Goal: Task Accomplishment & Management: Manage account settings

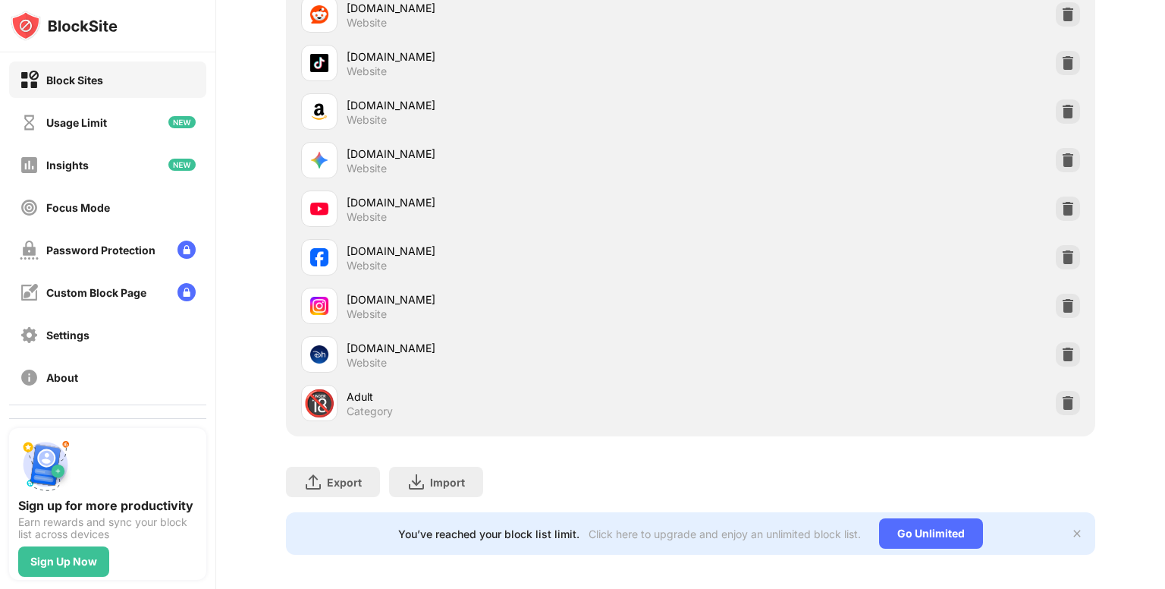
scroll to position [349, 0]
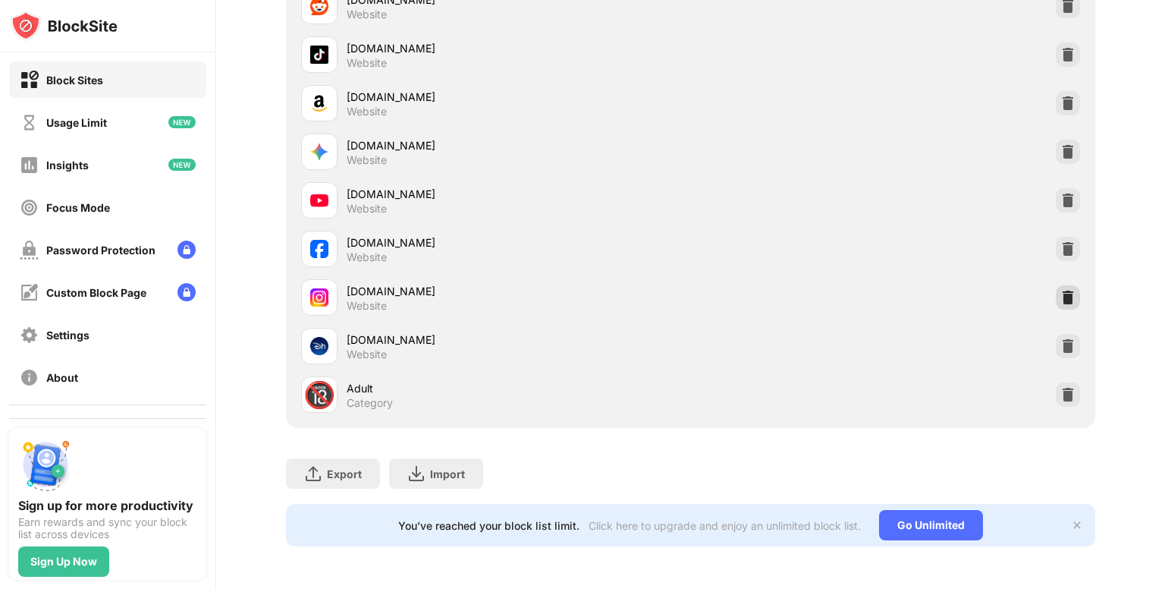
click at [1061, 290] on img at bounding box center [1068, 297] width 15 height 15
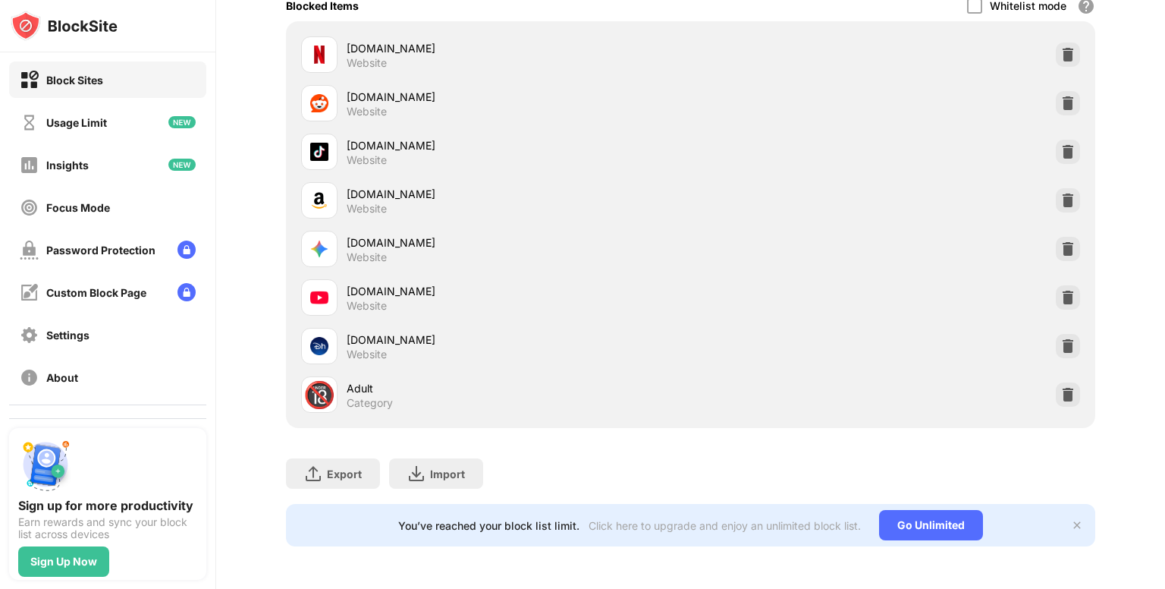
scroll to position [33, 0]
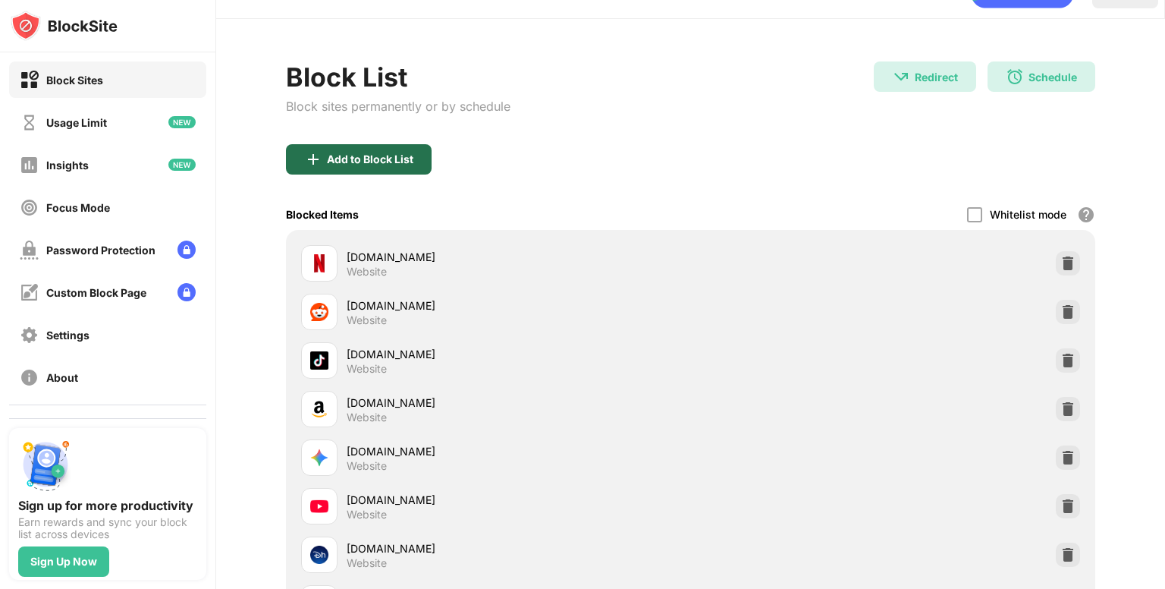
click at [388, 159] on div "Add to Block List" at bounding box center [370, 159] width 86 height 12
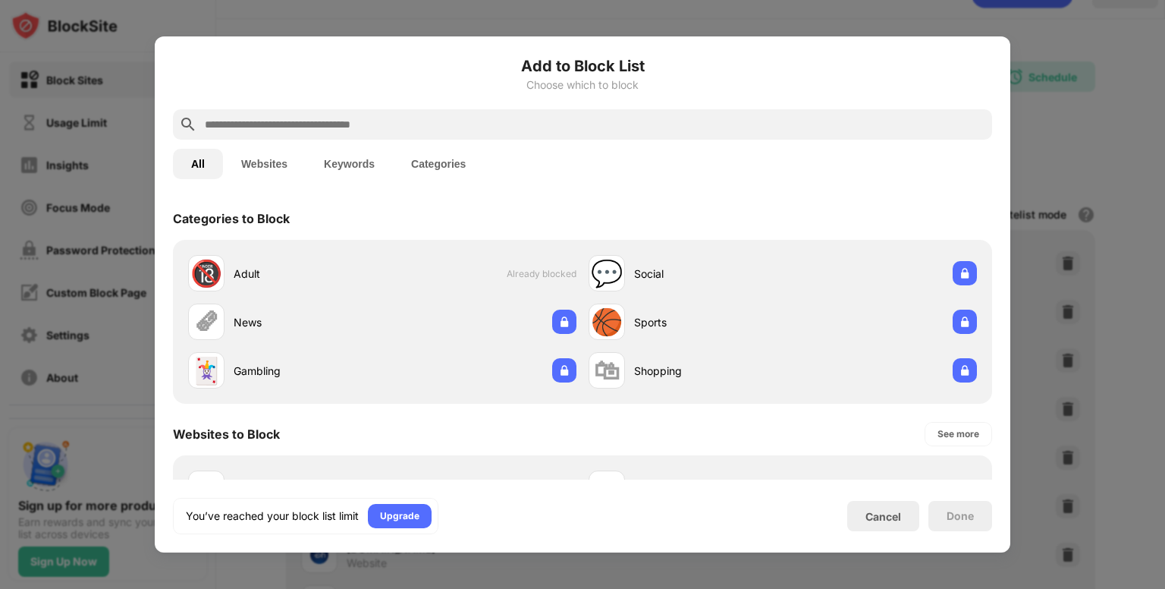
click at [1146, 247] on div at bounding box center [582, 294] width 1165 height 589
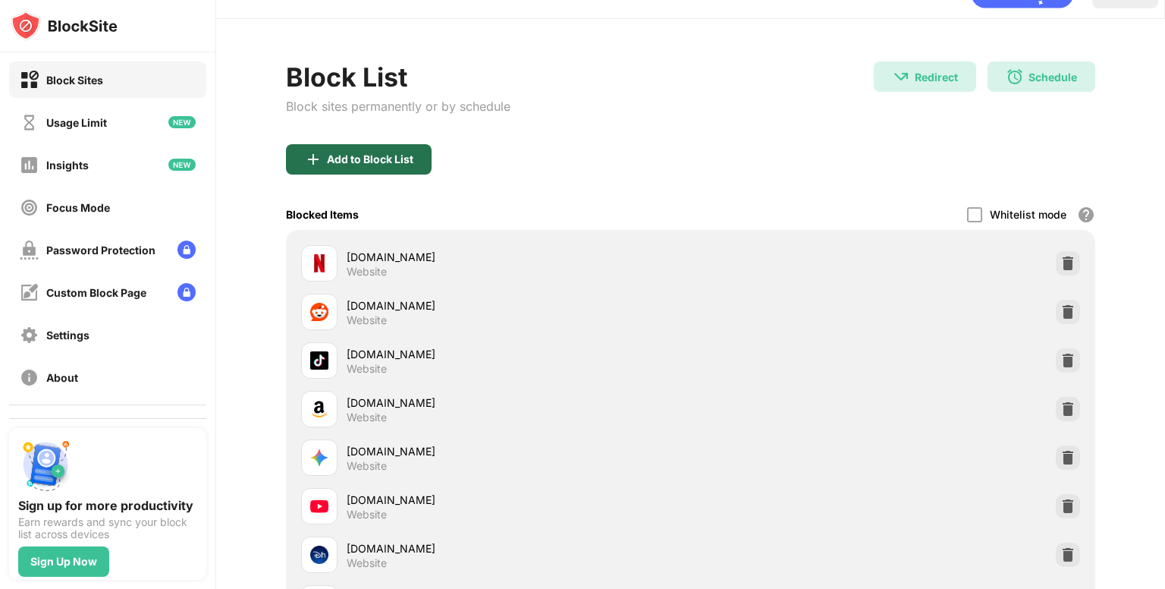
click at [391, 153] on div "Add to Block List" at bounding box center [370, 159] width 86 height 12
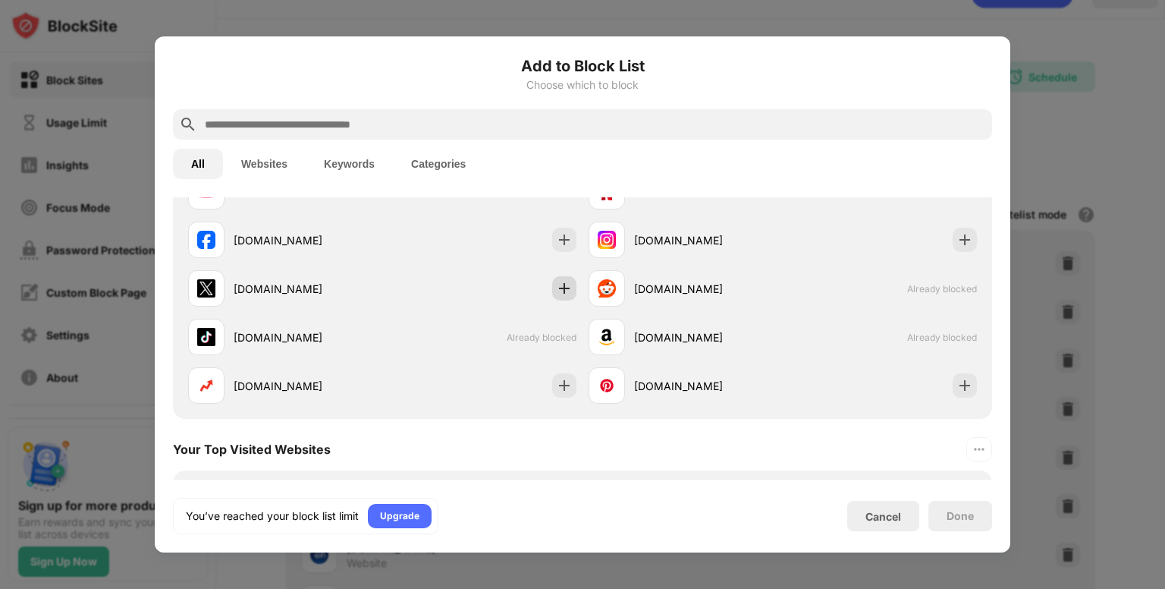
scroll to position [297, 0]
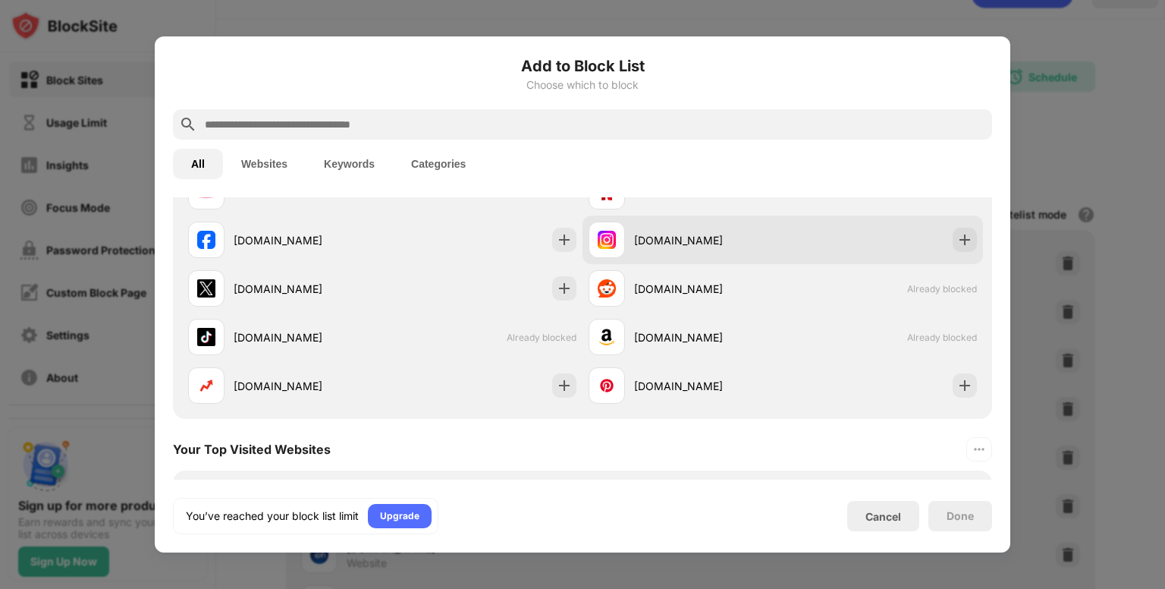
click at [938, 234] on div "[DOMAIN_NAME]" at bounding box center [783, 239] width 401 height 49
click at [957, 239] on img at bounding box center [964, 239] width 15 height 15
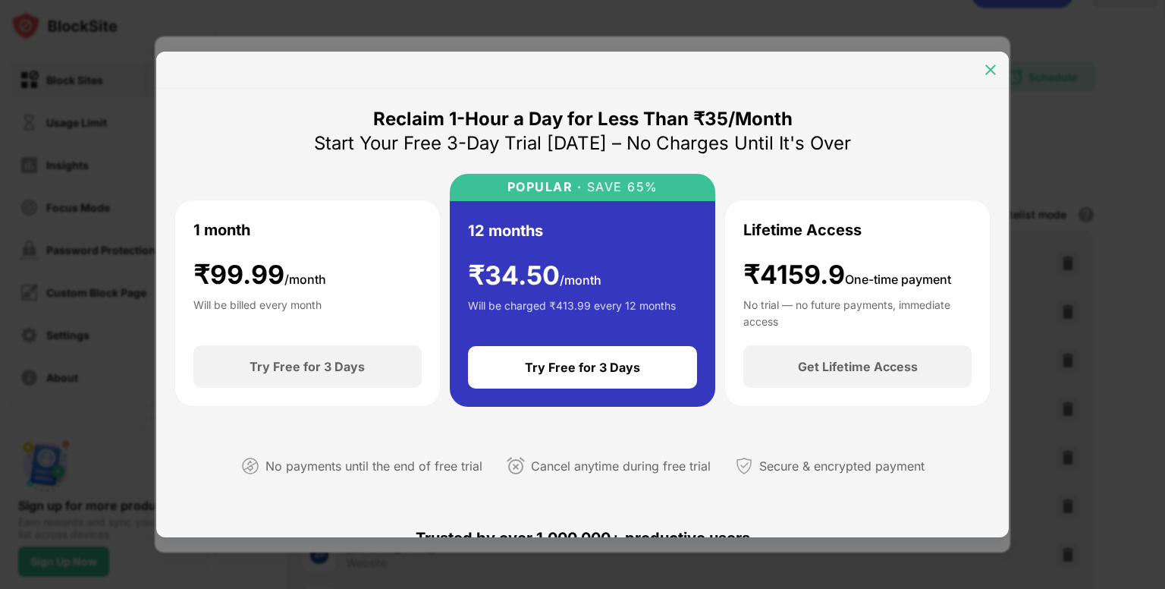
click at [989, 67] on img at bounding box center [990, 69] width 15 height 15
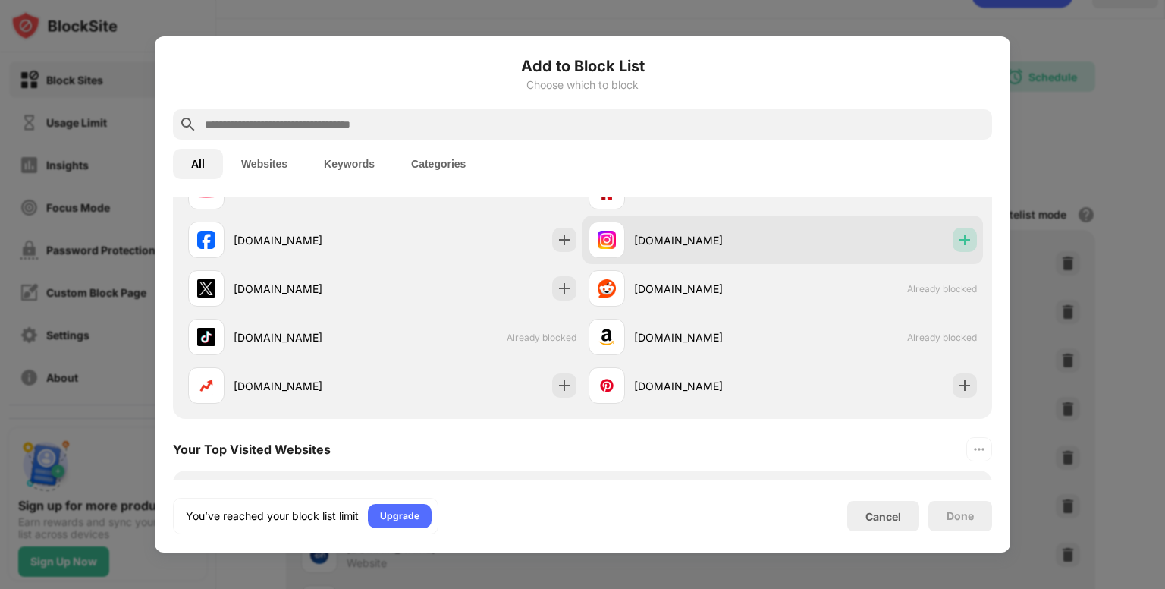
click at [957, 241] on img at bounding box center [964, 239] width 15 height 15
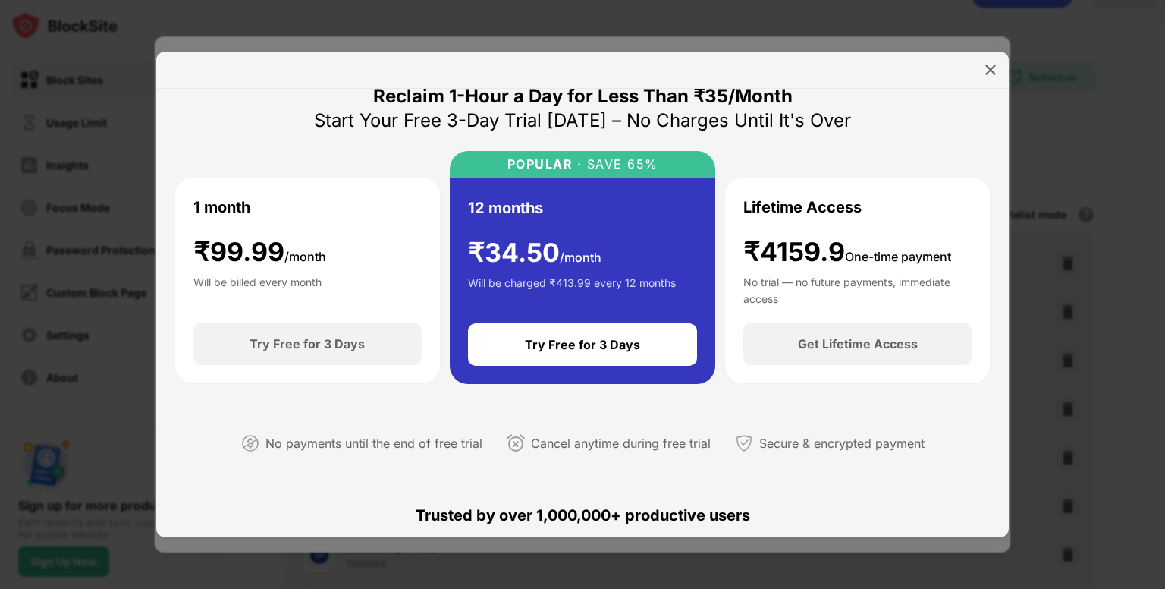
scroll to position [24, 0]
click at [986, 71] on img at bounding box center [990, 69] width 15 height 15
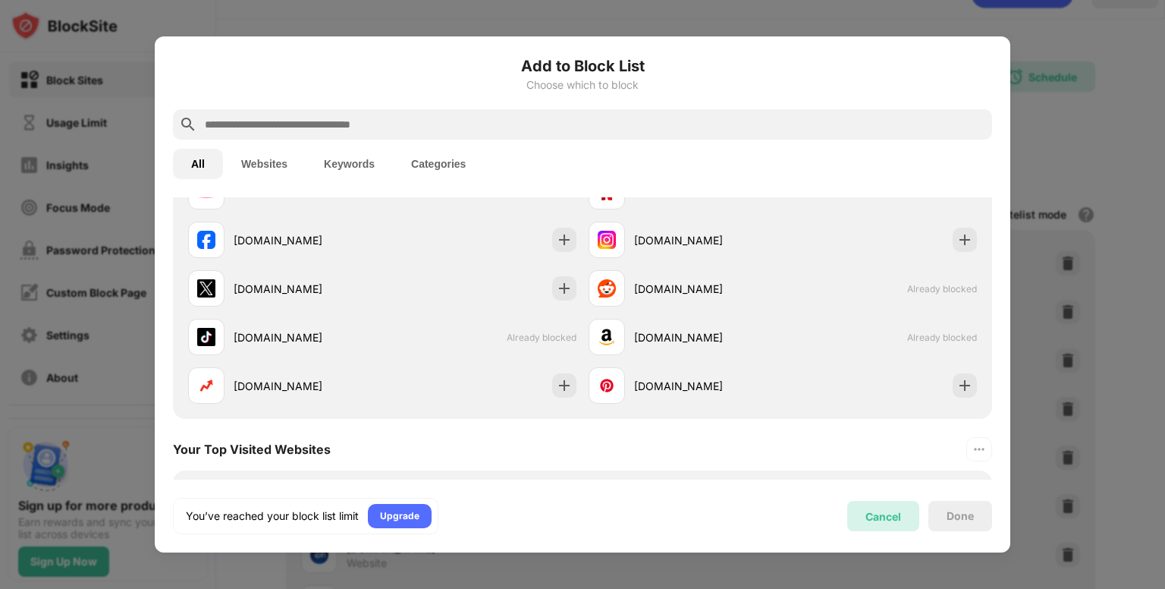
click at [867, 515] on div "Cancel" at bounding box center [884, 516] width 36 height 13
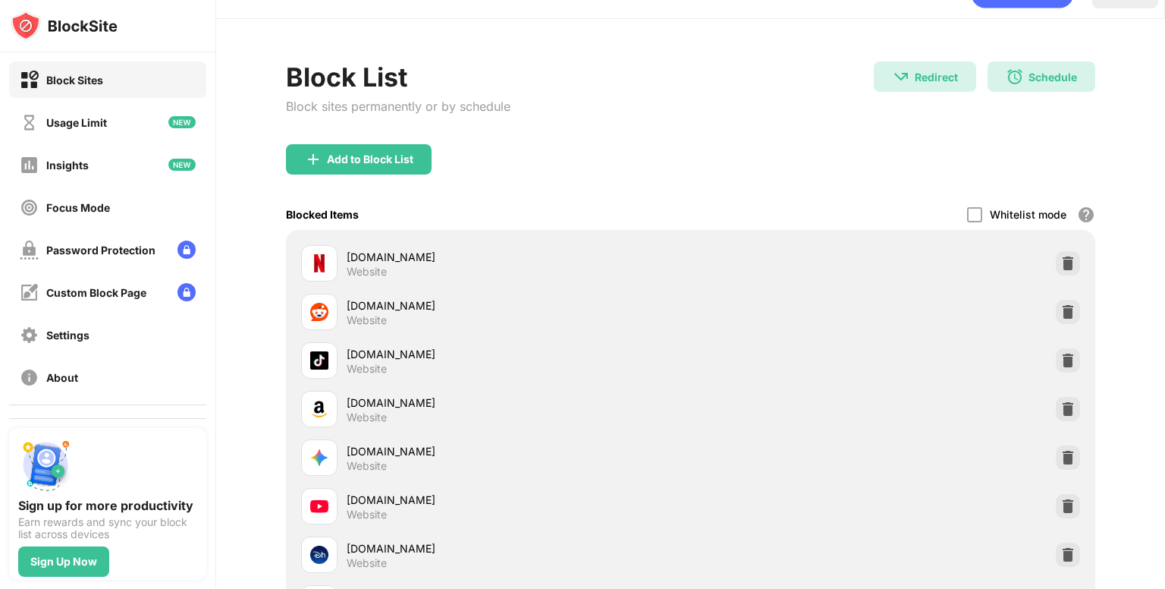
scroll to position [0, 0]
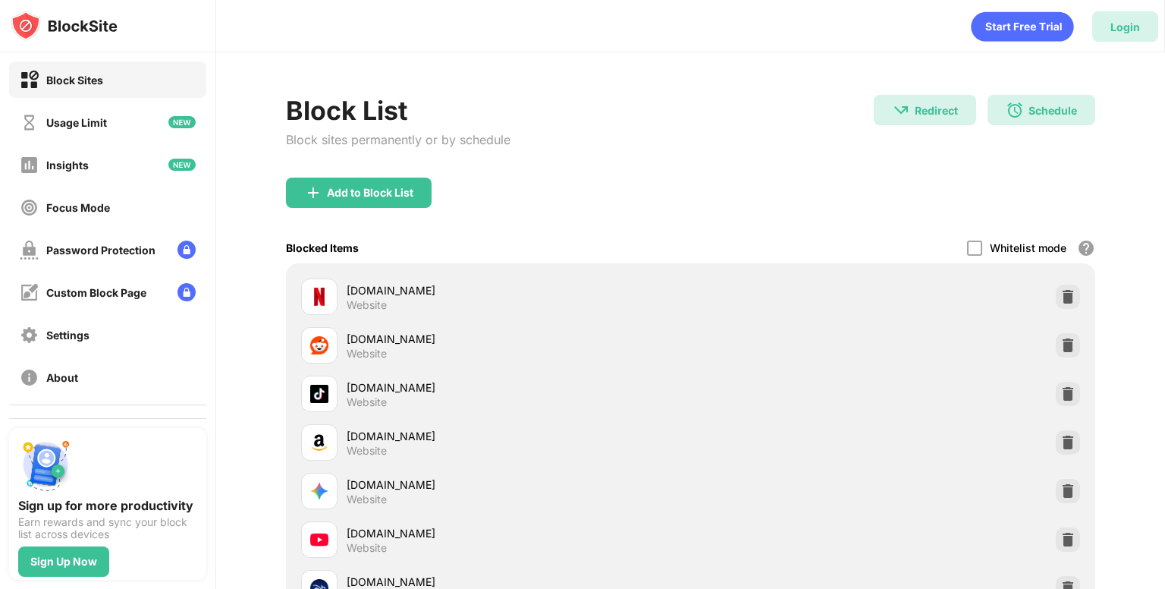
click at [1117, 19] on div "Login" at bounding box center [1125, 26] width 66 height 30
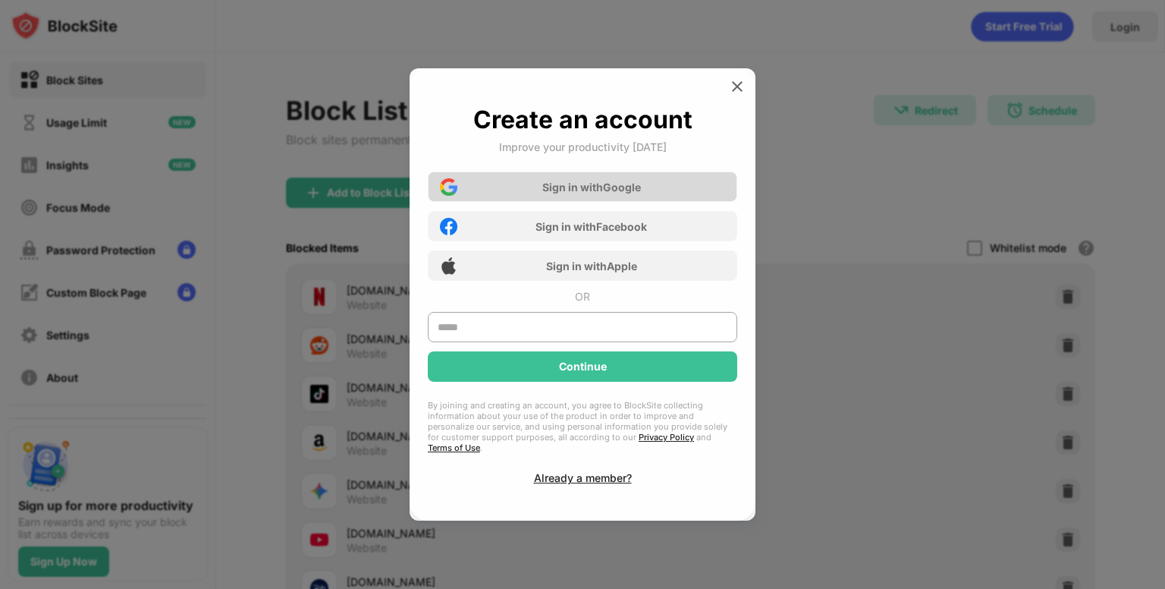
click at [529, 202] on div "Sign in with Google" at bounding box center [583, 186] width 310 height 30
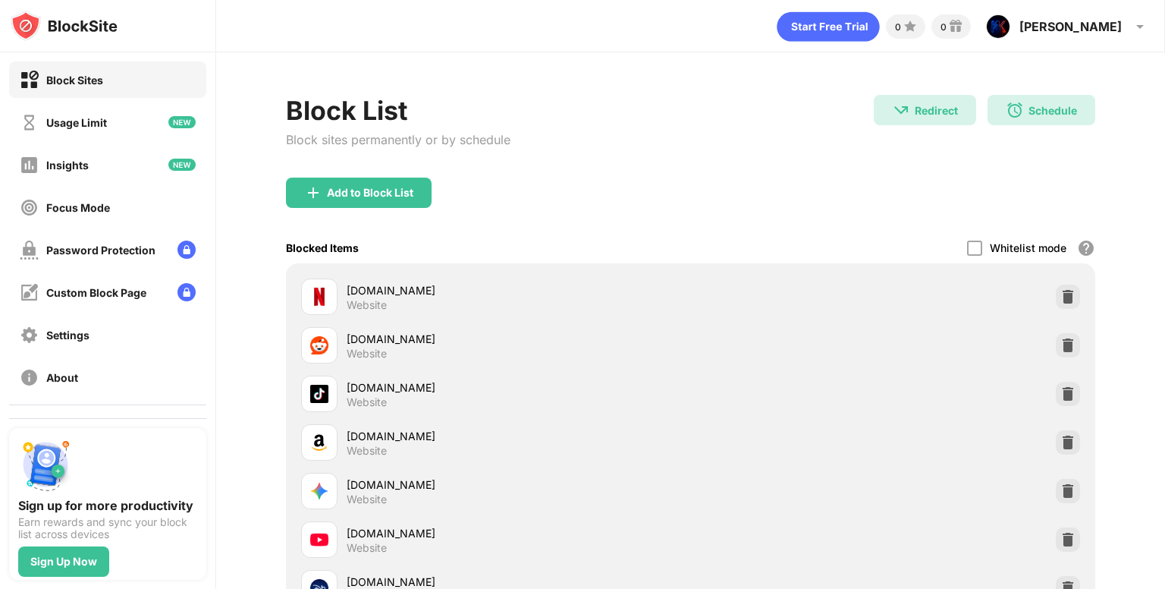
click at [406, 155] on div "Block List Block sites permanently or by schedule" at bounding box center [398, 136] width 225 height 83
click at [1105, 24] on div "[PERSON_NAME]" at bounding box center [1071, 26] width 102 height 15
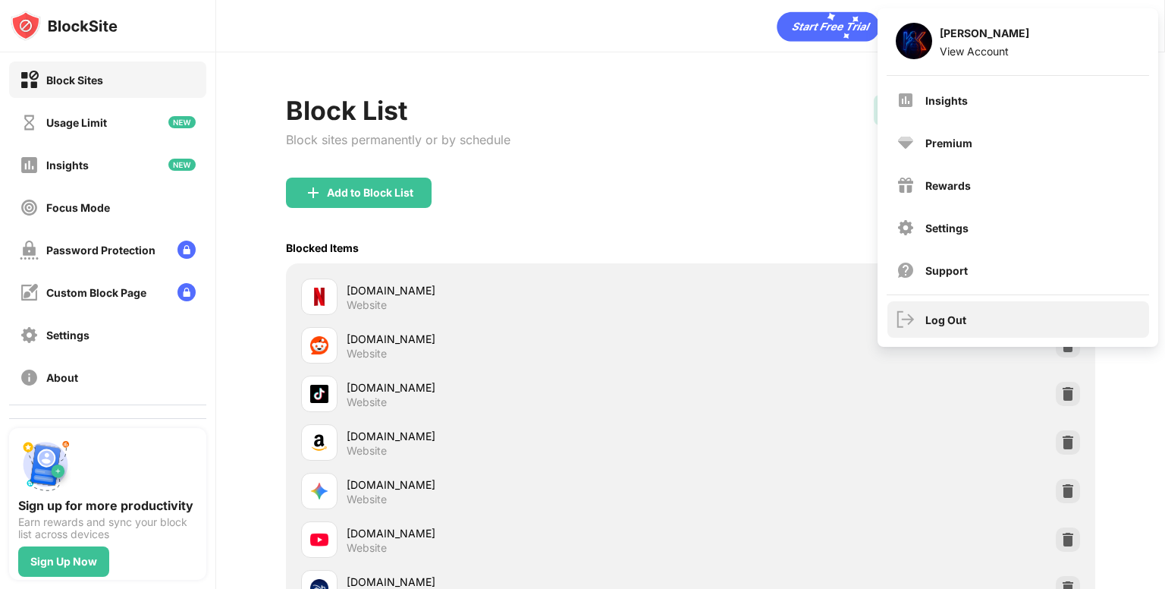
click at [944, 303] on div "Log Out" at bounding box center [1019, 319] width 262 height 36
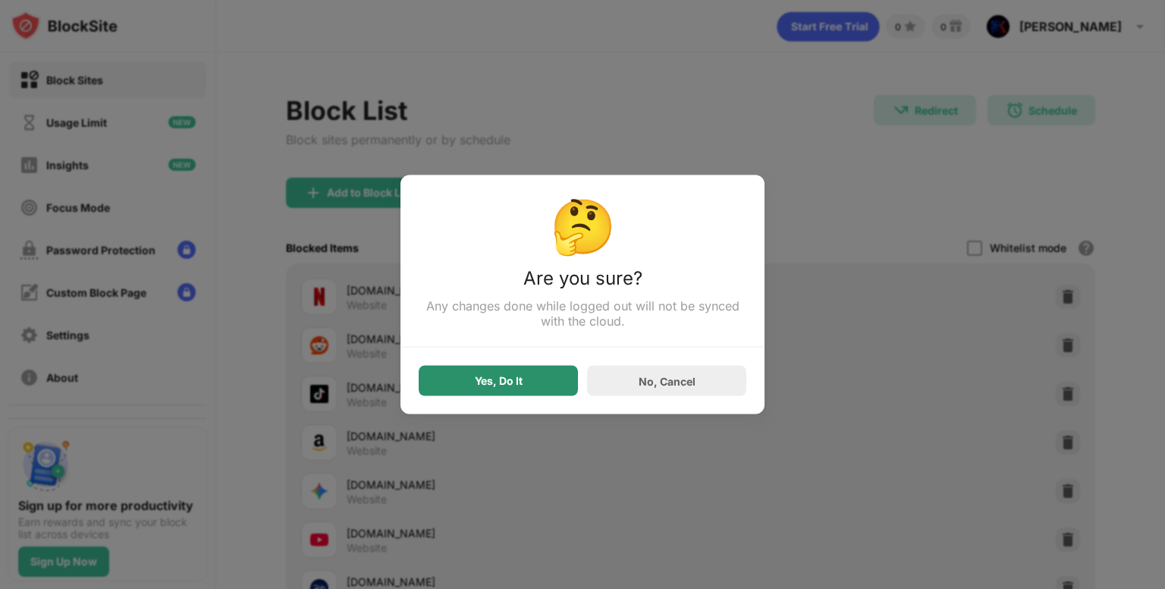
click at [554, 384] on div "Yes, Do It" at bounding box center [498, 381] width 159 height 30
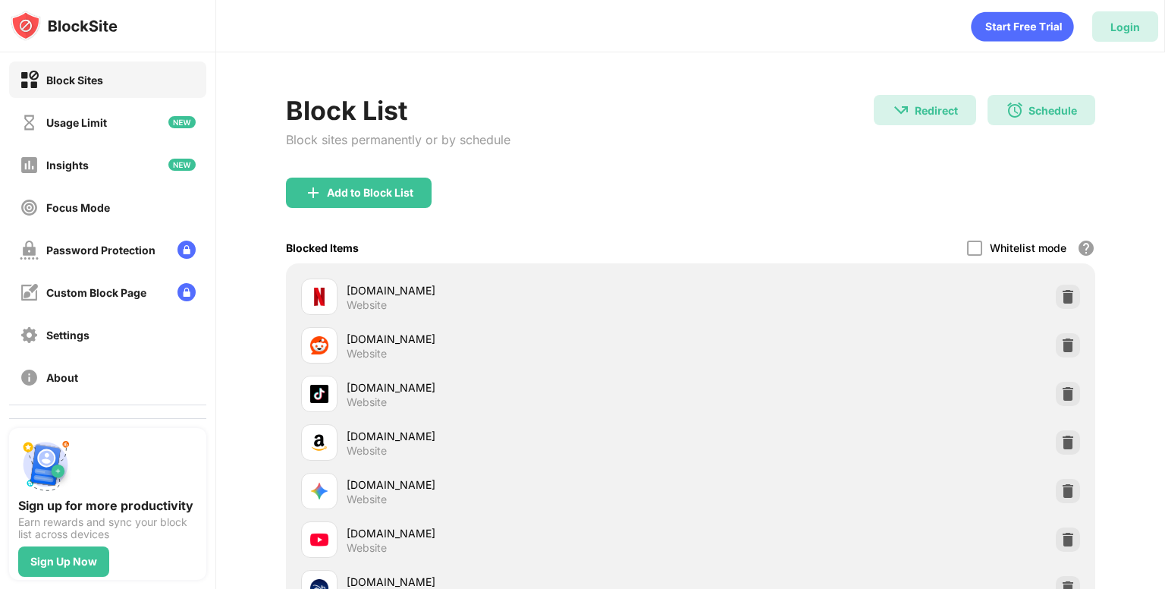
click at [1136, 27] on div "Login" at bounding box center [1126, 26] width 30 height 13
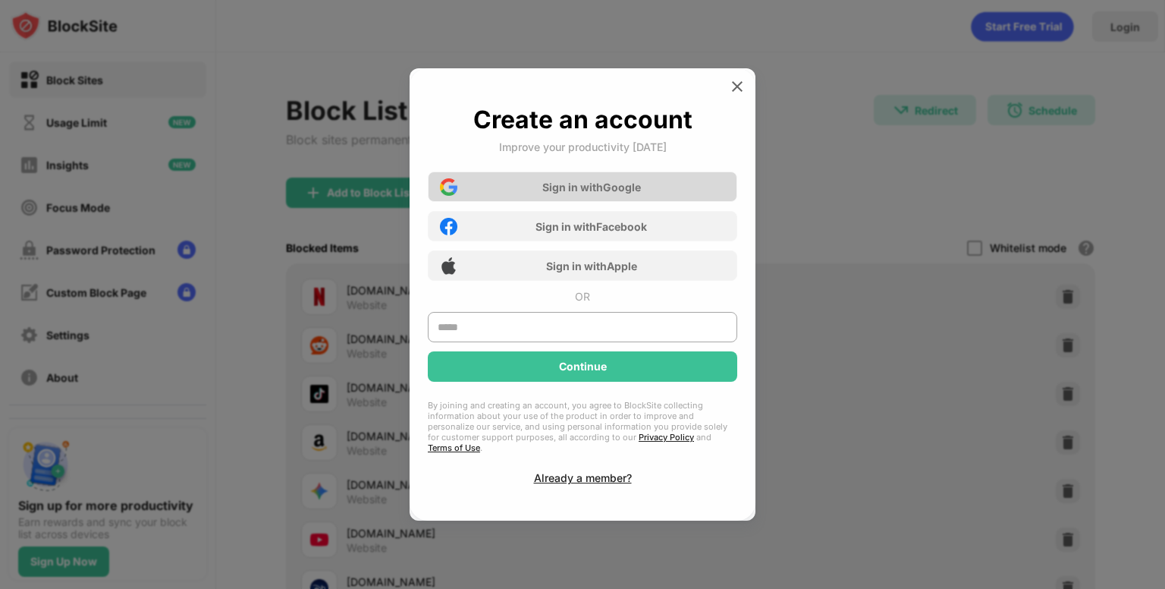
click at [650, 202] on div "Sign in with Google" at bounding box center [583, 186] width 310 height 30
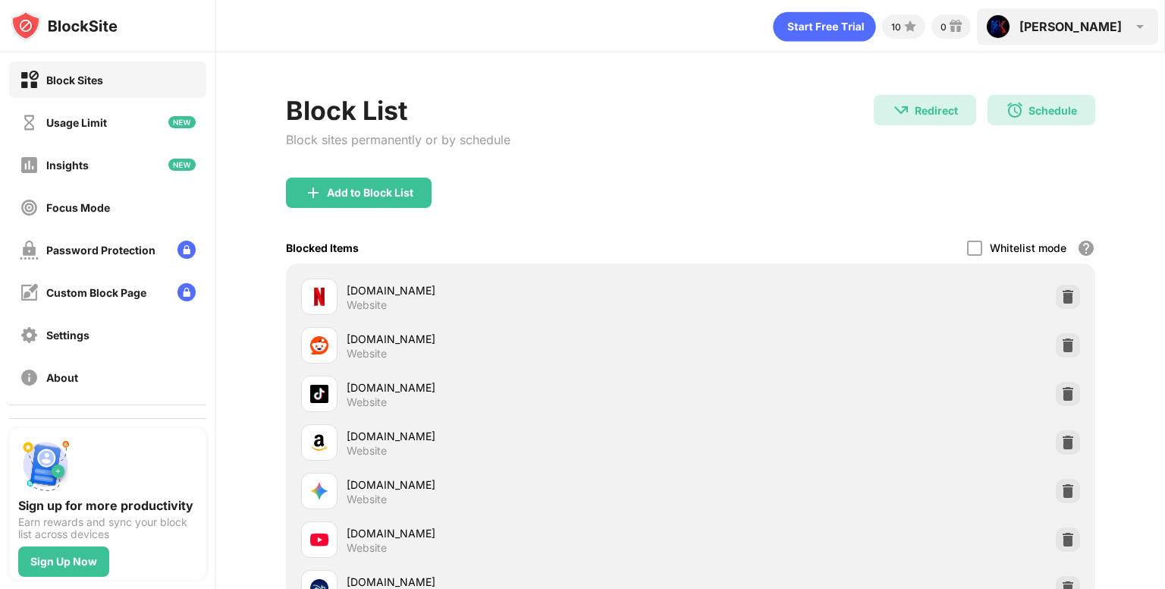
click at [1108, 26] on div "[PERSON_NAME]" at bounding box center [1071, 26] width 102 height 15
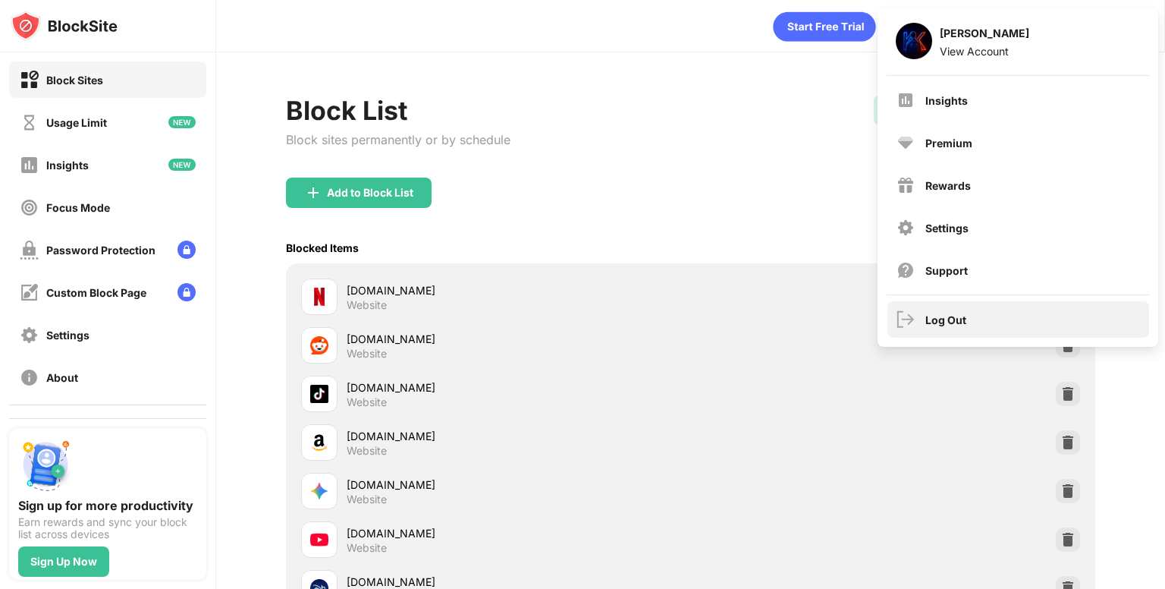
click at [968, 313] on div "Log Out" at bounding box center [1019, 319] width 262 height 36
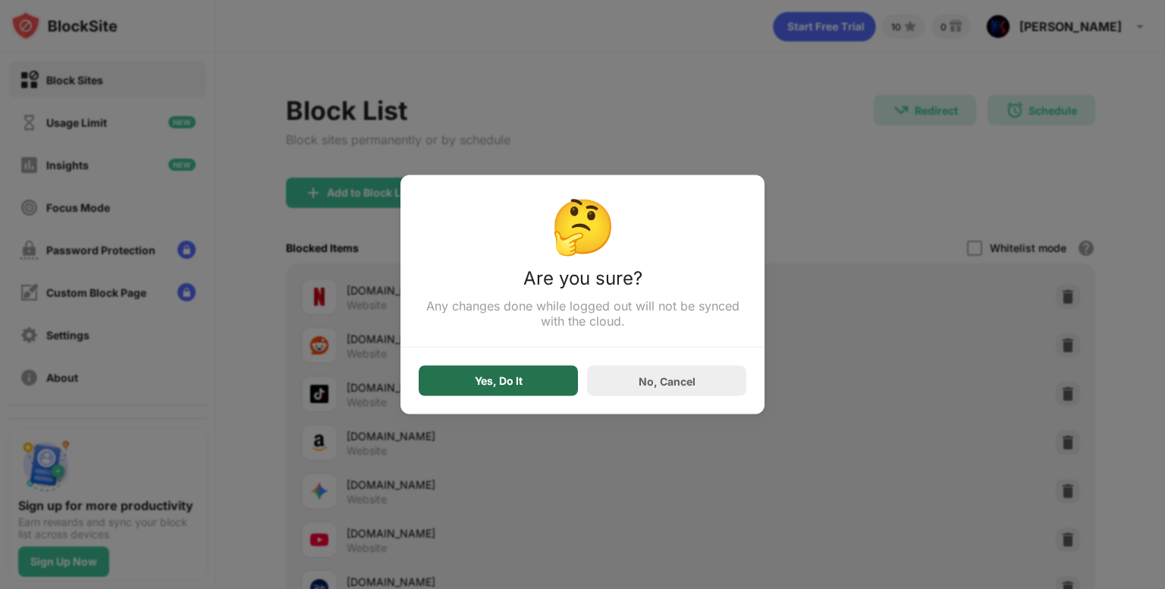
click at [564, 386] on div "Yes, Do It" at bounding box center [498, 381] width 159 height 30
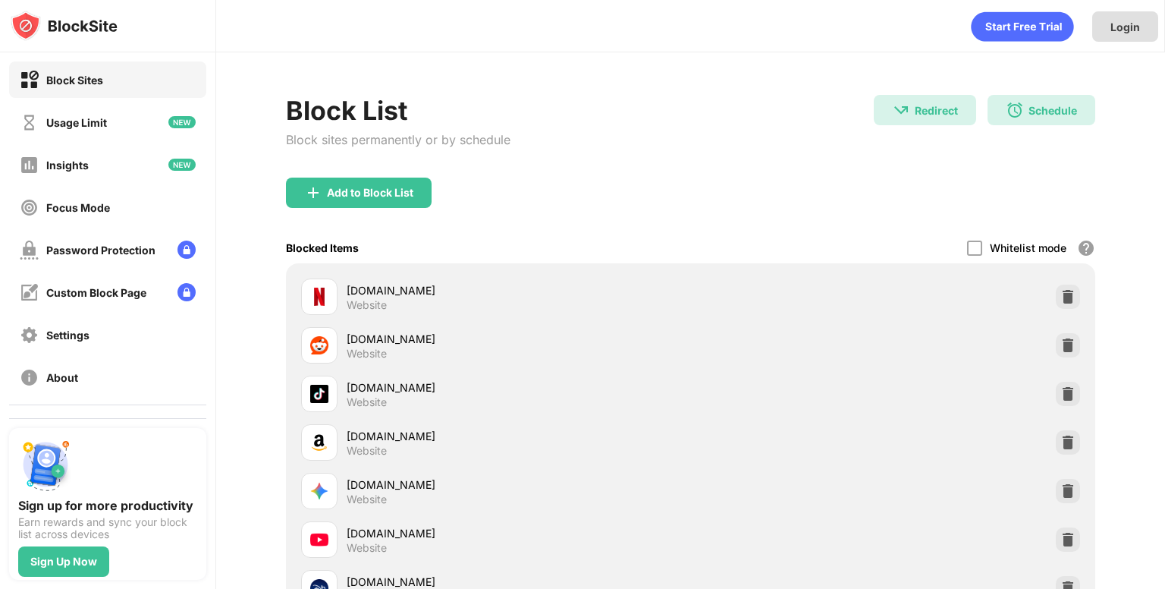
click at [1136, 16] on div "Login" at bounding box center [1125, 26] width 66 height 30
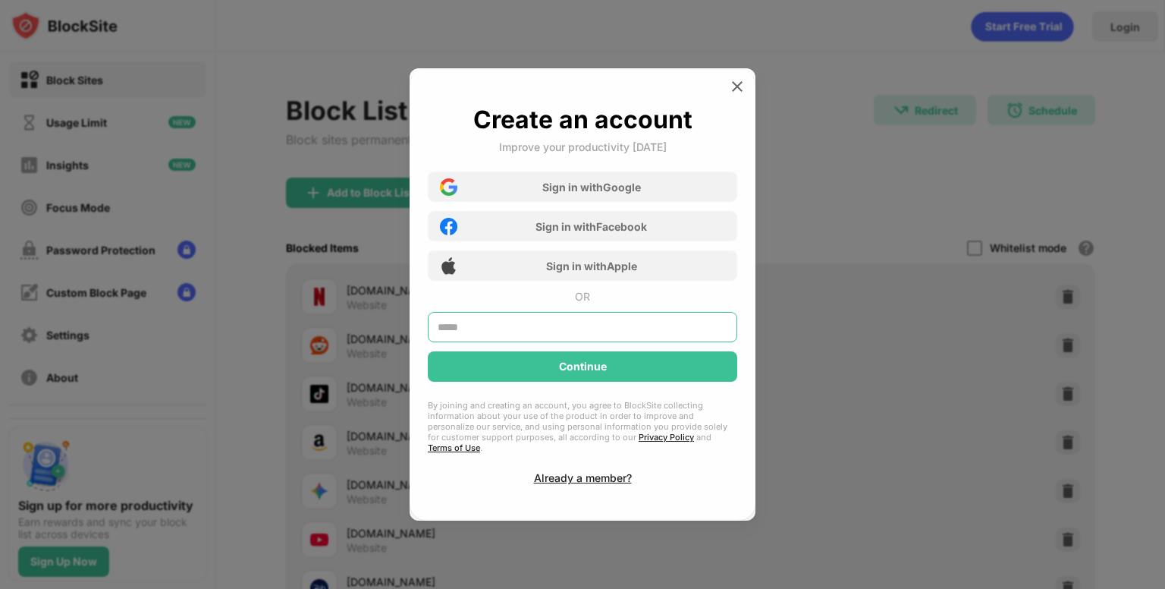
click at [555, 339] on input "text" at bounding box center [583, 327] width 310 height 30
type input "**********"
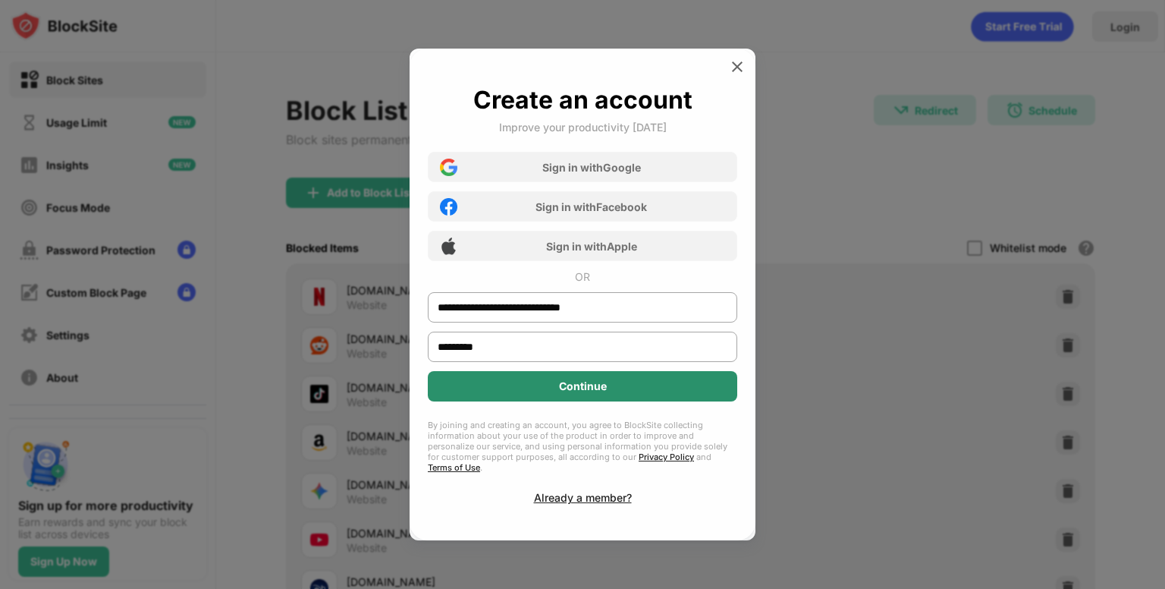
type input "*********"
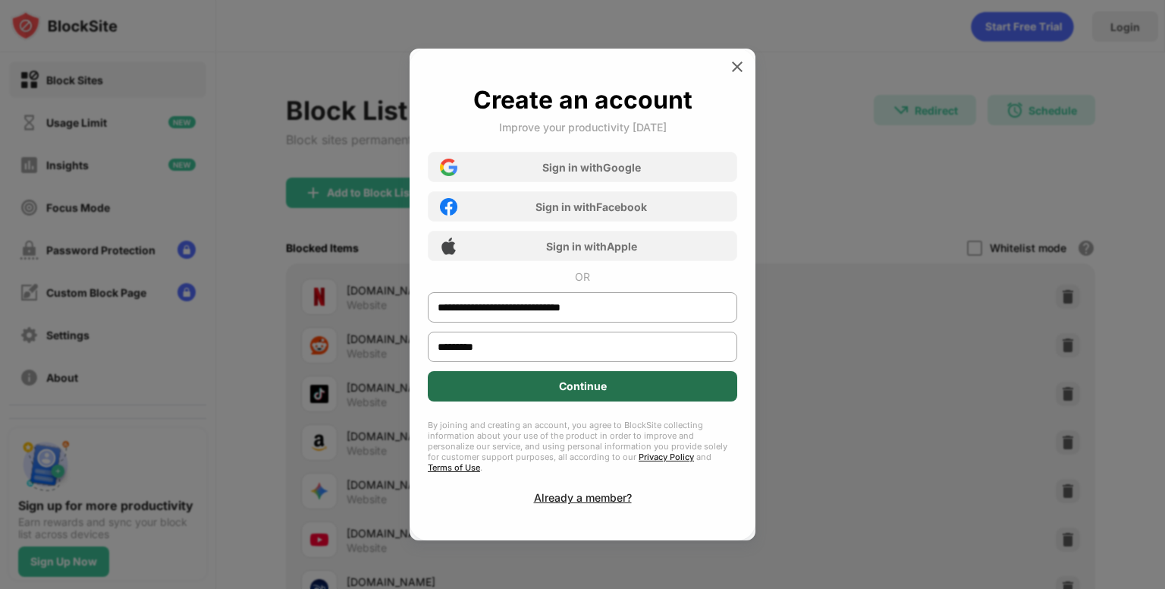
click at [574, 388] on div "Continue" at bounding box center [583, 386] width 48 height 12
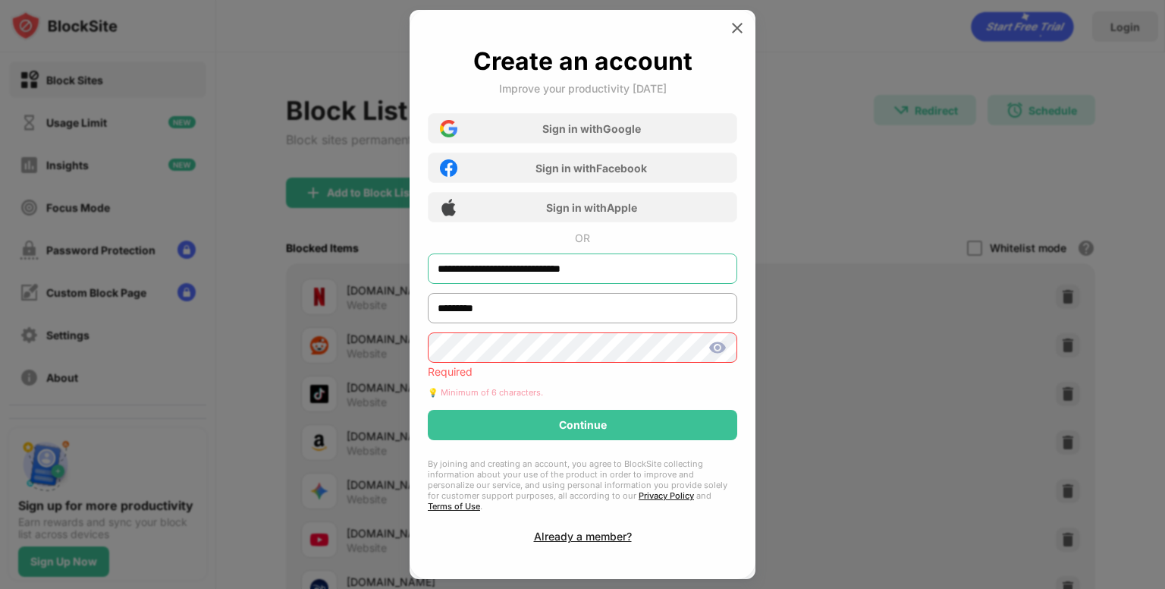
click at [662, 272] on input "**********" at bounding box center [583, 268] width 310 height 30
click at [944, 269] on div at bounding box center [582, 294] width 1165 height 589
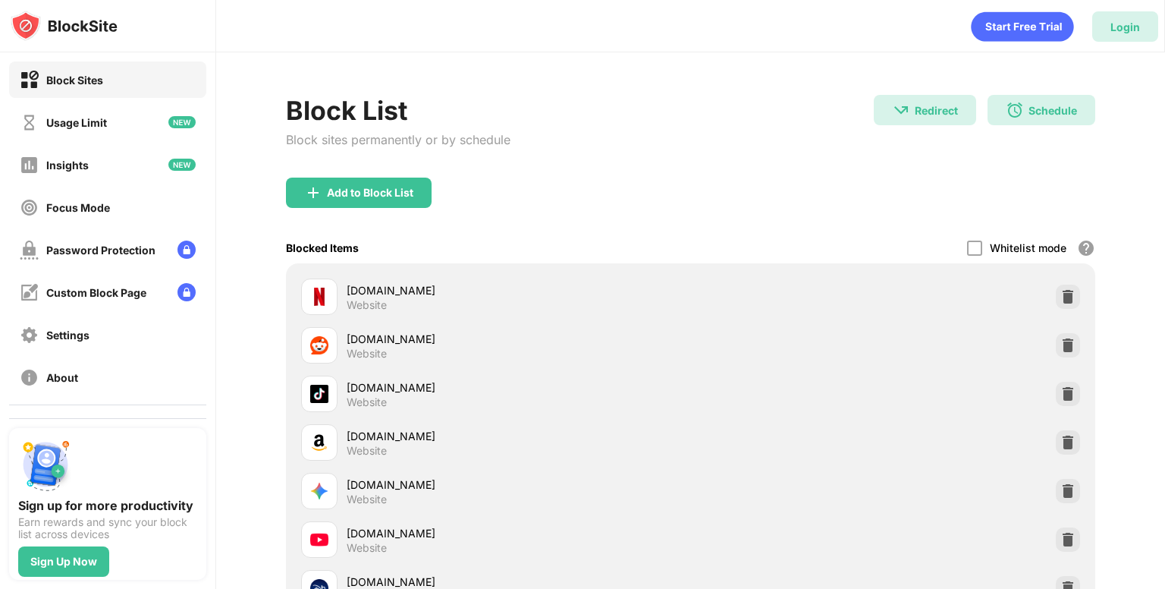
click at [1149, 12] on div "Login" at bounding box center [1125, 26] width 66 height 30
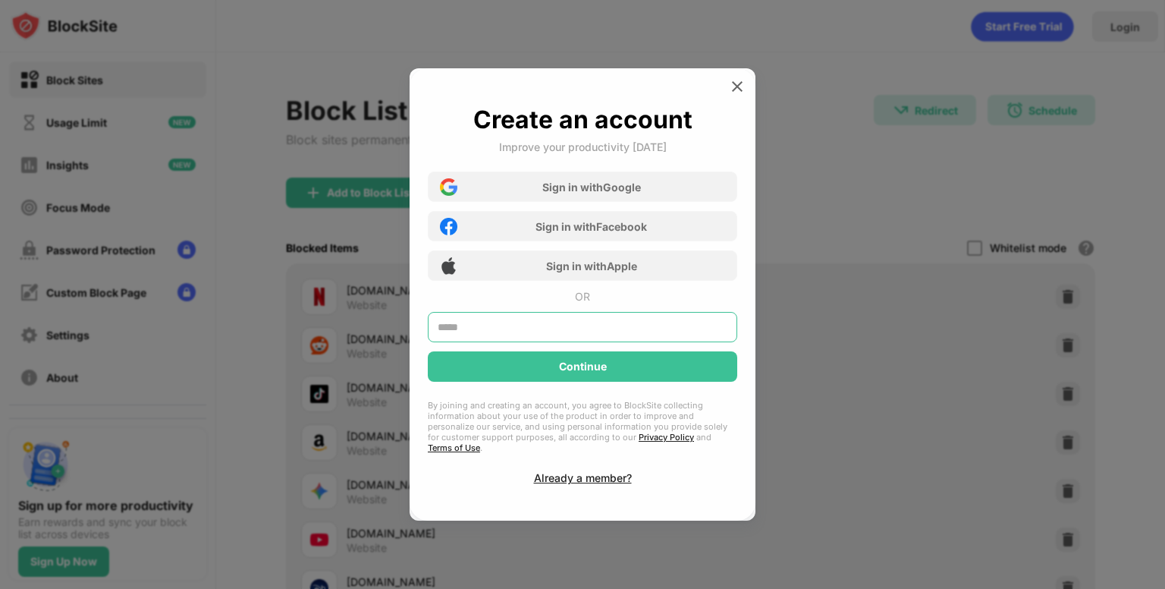
click at [555, 328] on input "text" at bounding box center [583, 327] width 310 height 30
paste input "**********"
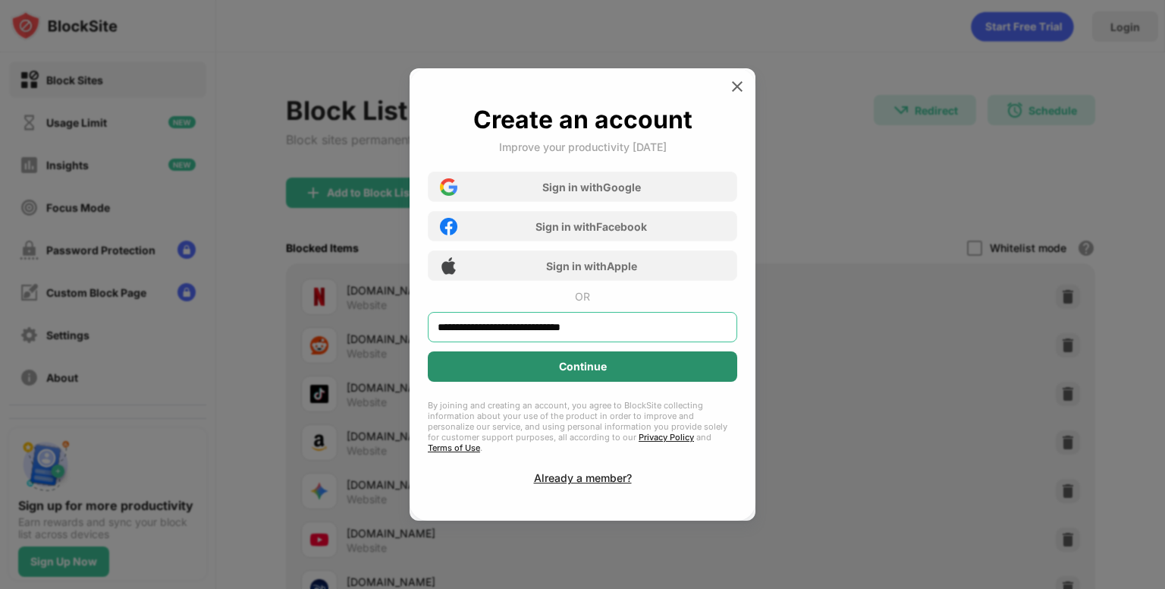
type input "**********"
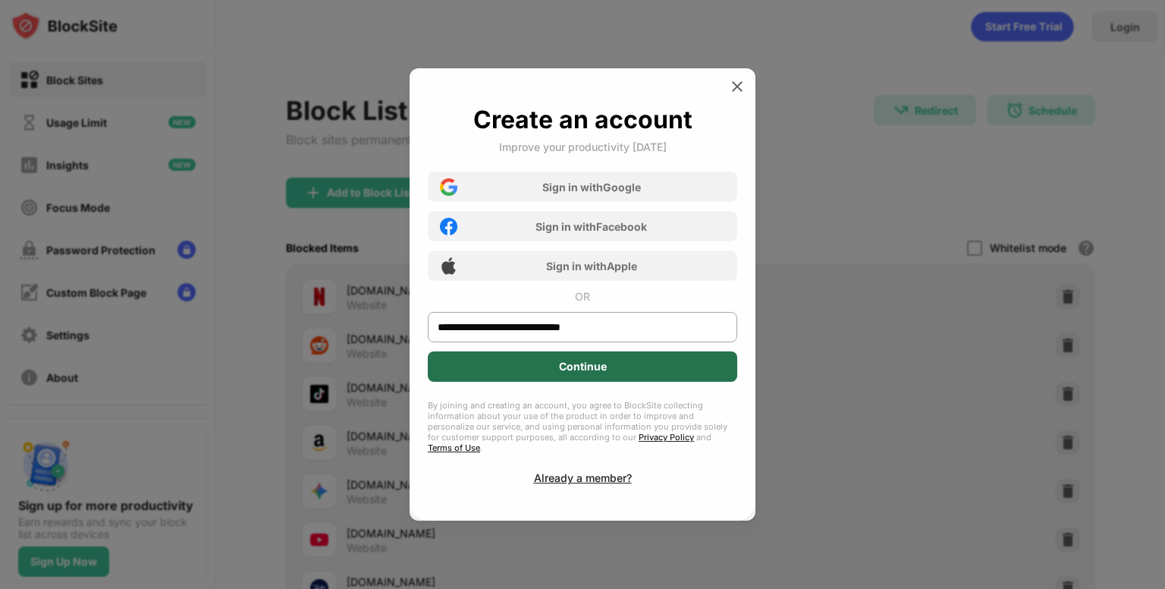
click at [538, 371] on div "Continue" at bounding box center [583, 366] width 310 height 30
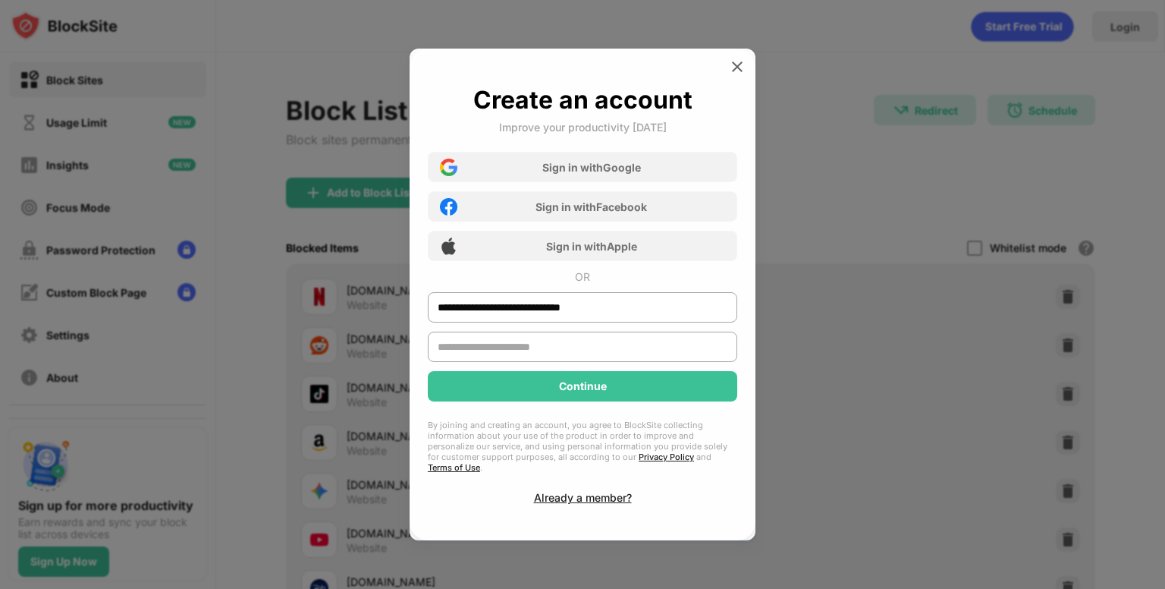
click at [553, 352] on input "text" at bounding box center [583, 347] width 310 height 30
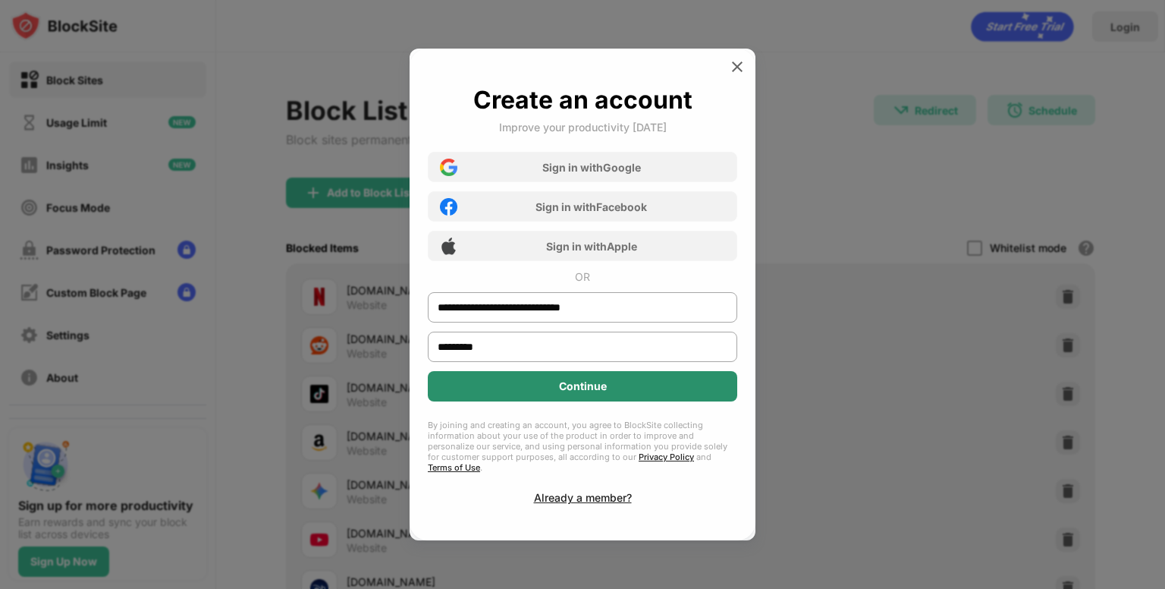
type input "*********"
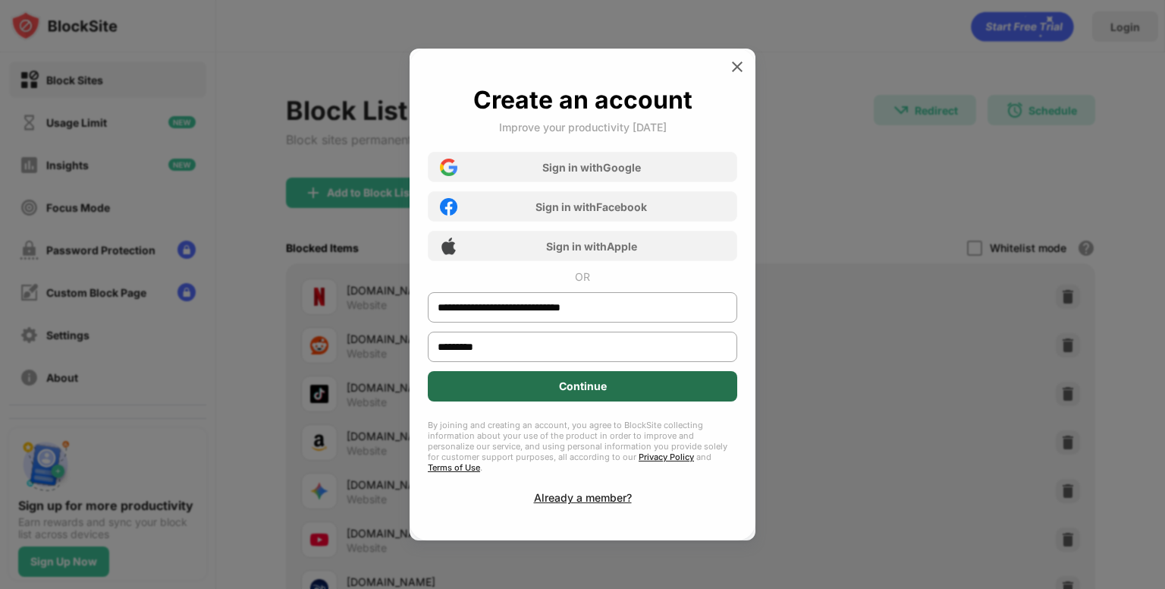
click at [558, 396] on div "Continue" at bounding box center [583, 386] width 310 height 30
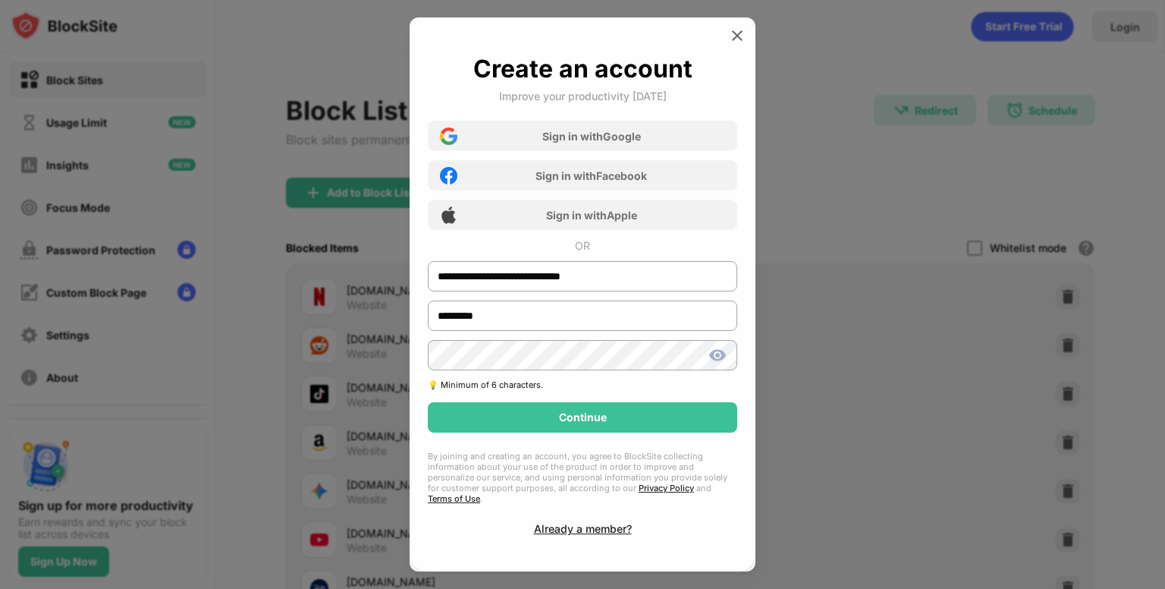
click at [726, 358] on img at bounding box center [718, 355] width 18 height 18
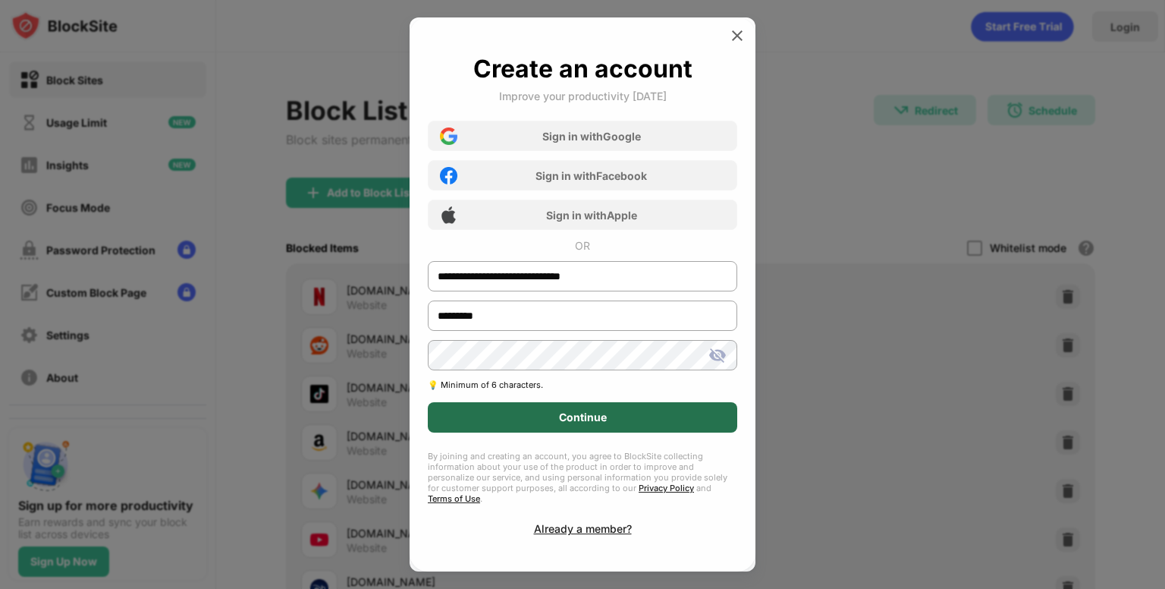
click at [616, 432] on div "Continue" at bounding box center [583, 417] width 310 height 30
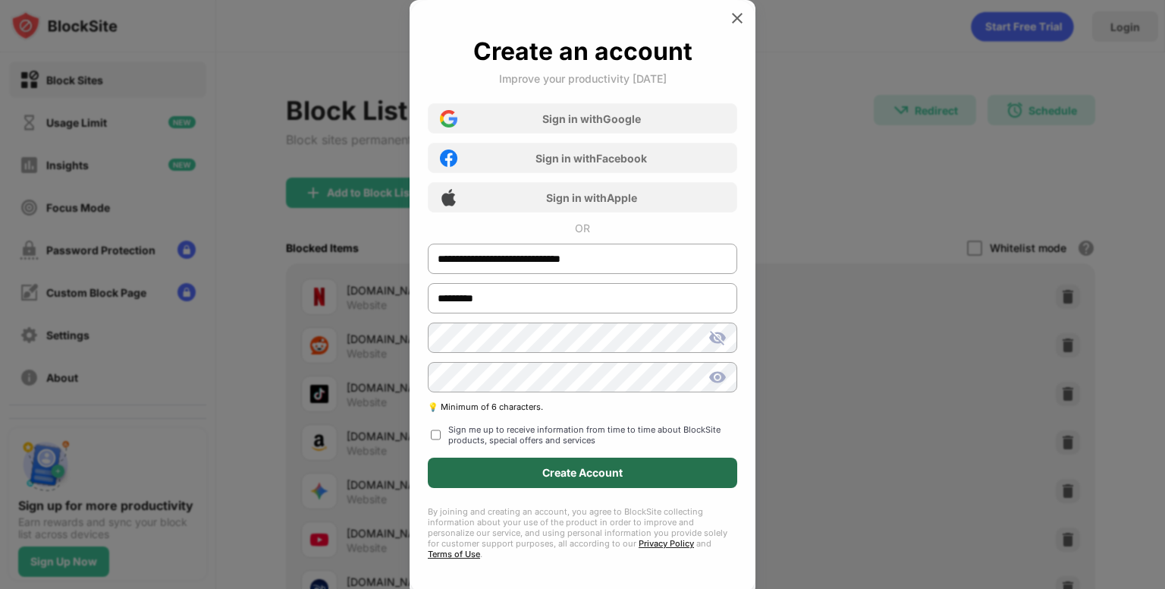
click at [514, 481] on div "Create Account" at bounding box center [583, 472] width 310 height 30
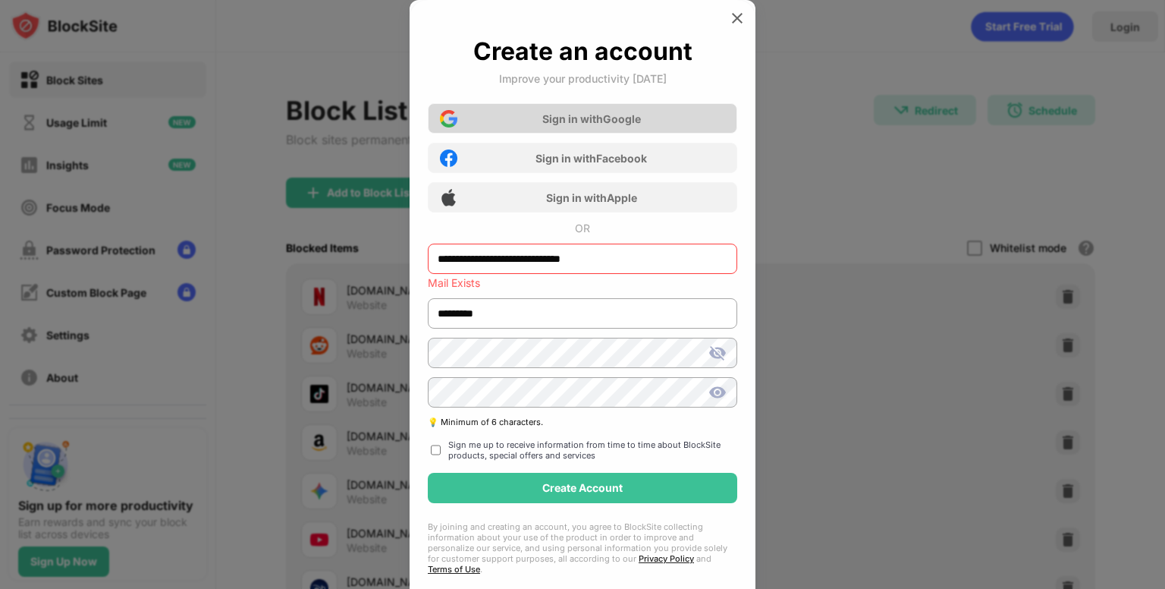
click at [605, 115] on div "Sign in with Google" at bounding box center [591, 118] width 99 height 13
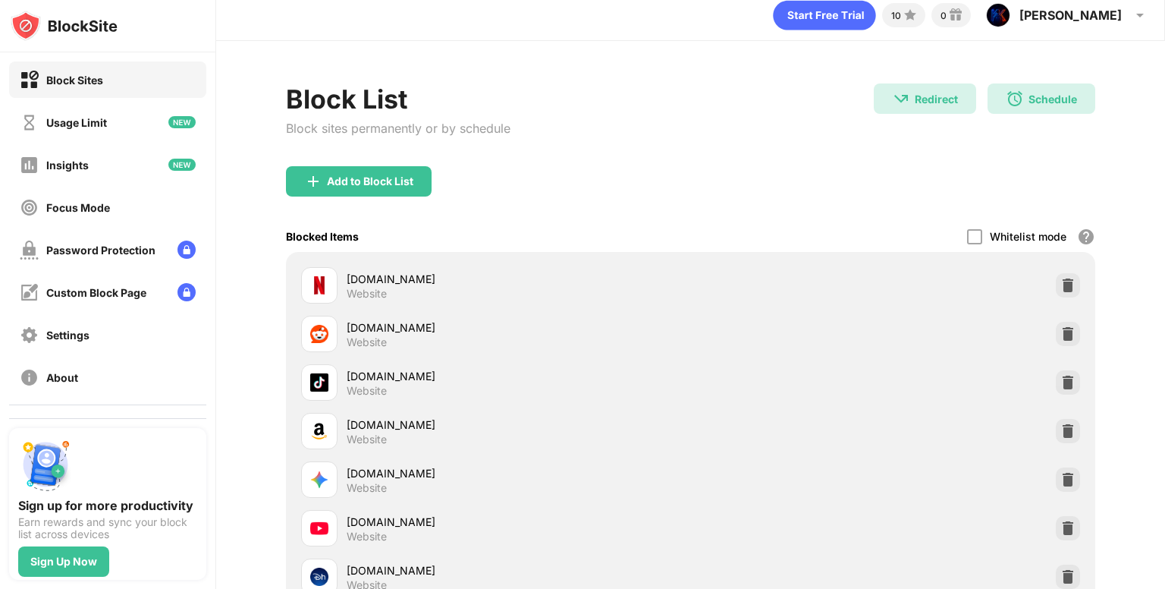
scroll to position [11, 0]
click at [1115, 13] on div "[PERSON_NAME]" at bounding box center [1071, 15] width 102 height 15
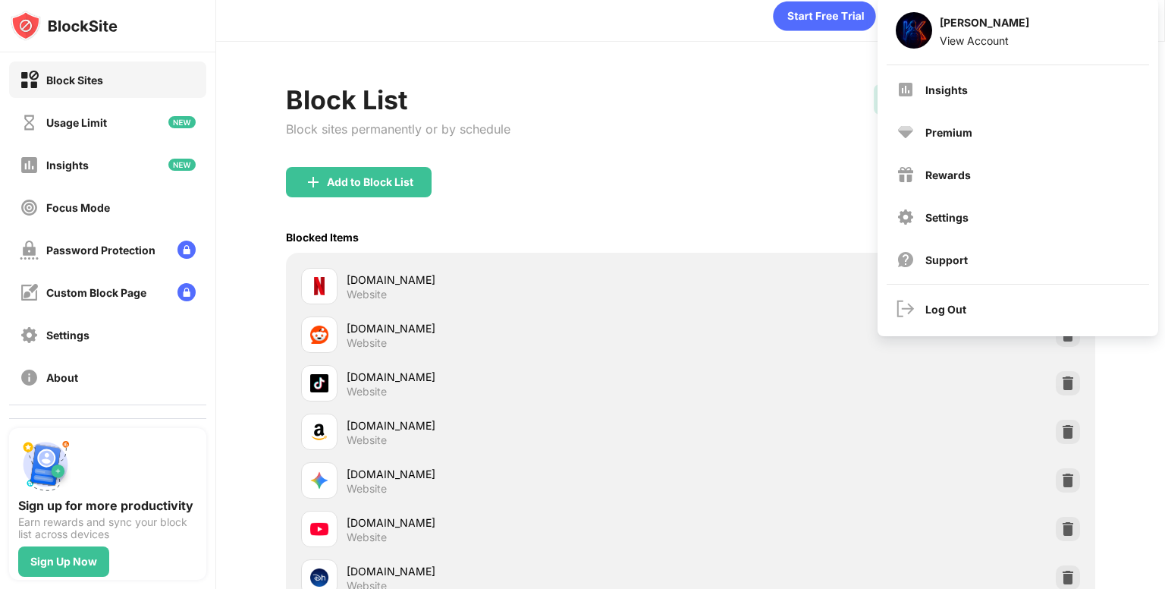
click at [404, 162] on div "Block List Block sites permanently or by schedule" at bounding box center [398, 125] width 225 height 83
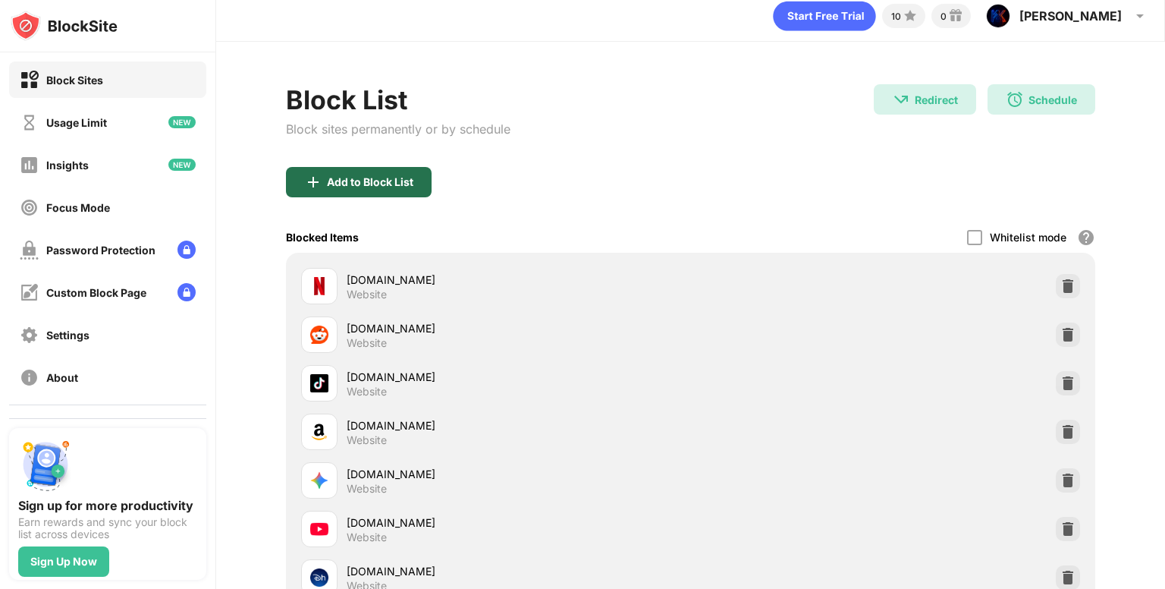
click at [405, 173] on div "Add to Block List" at bounding box center [359, 182] width 146 height 30
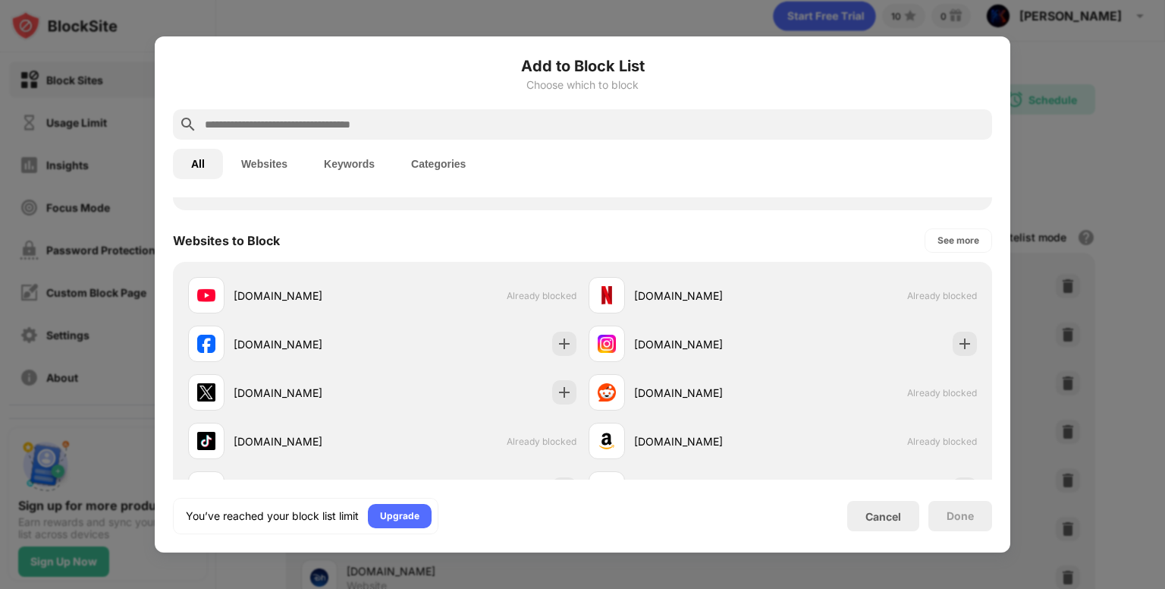
scroll to position [193, 0]
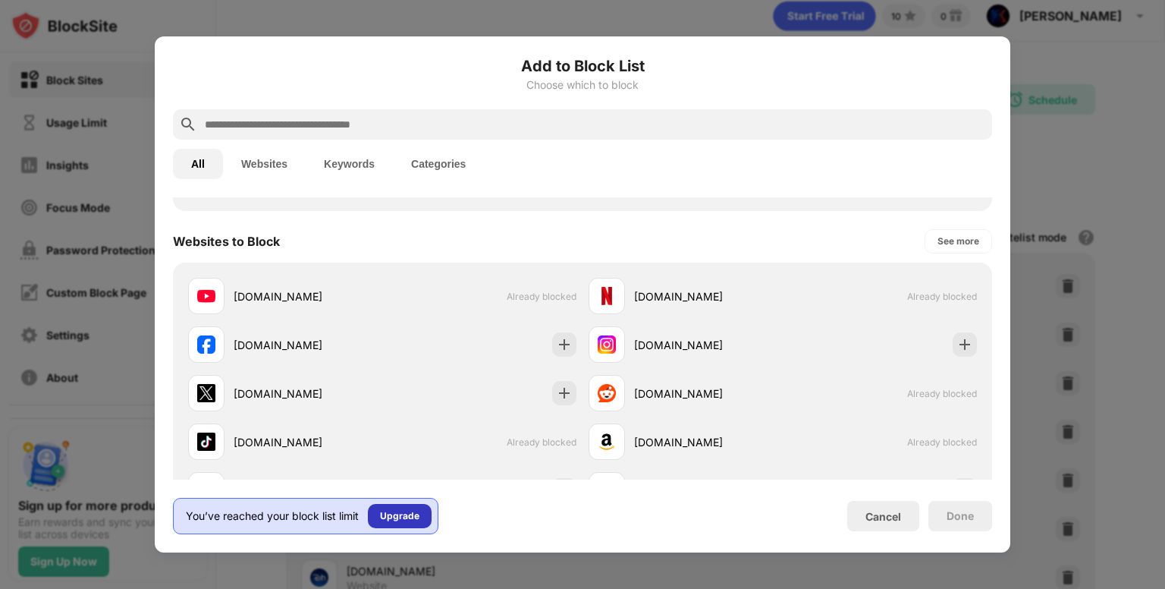
click at [396, 517] on div "Upgrade" at bounding box center [399, 515] width 39 height 15
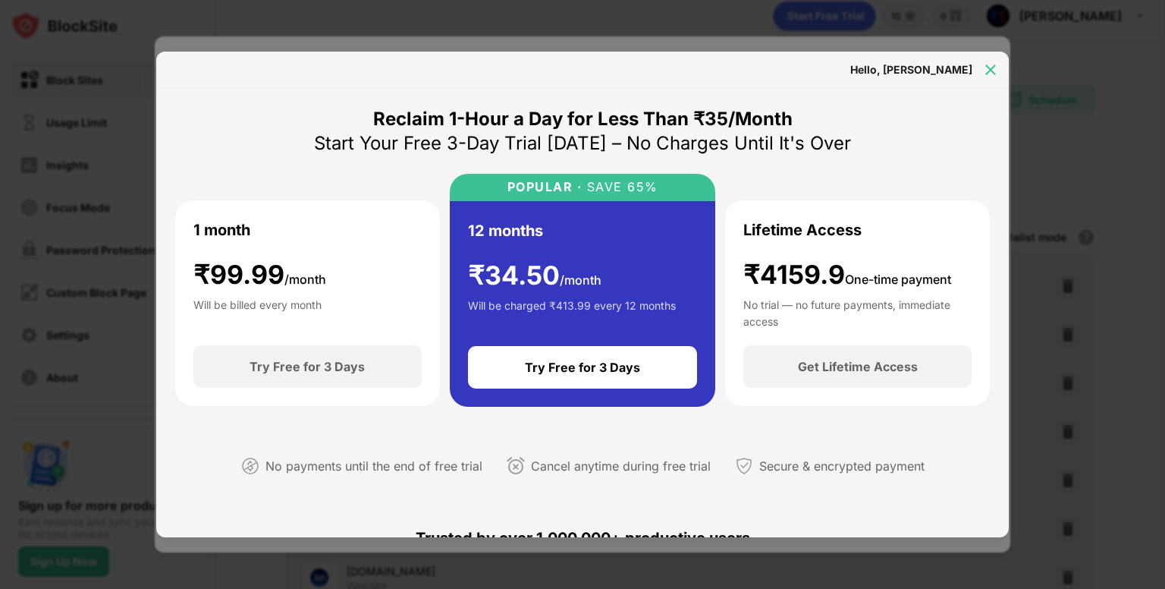
click at [996, 63] on img at bounding box center [990, 69] width 15 height 15
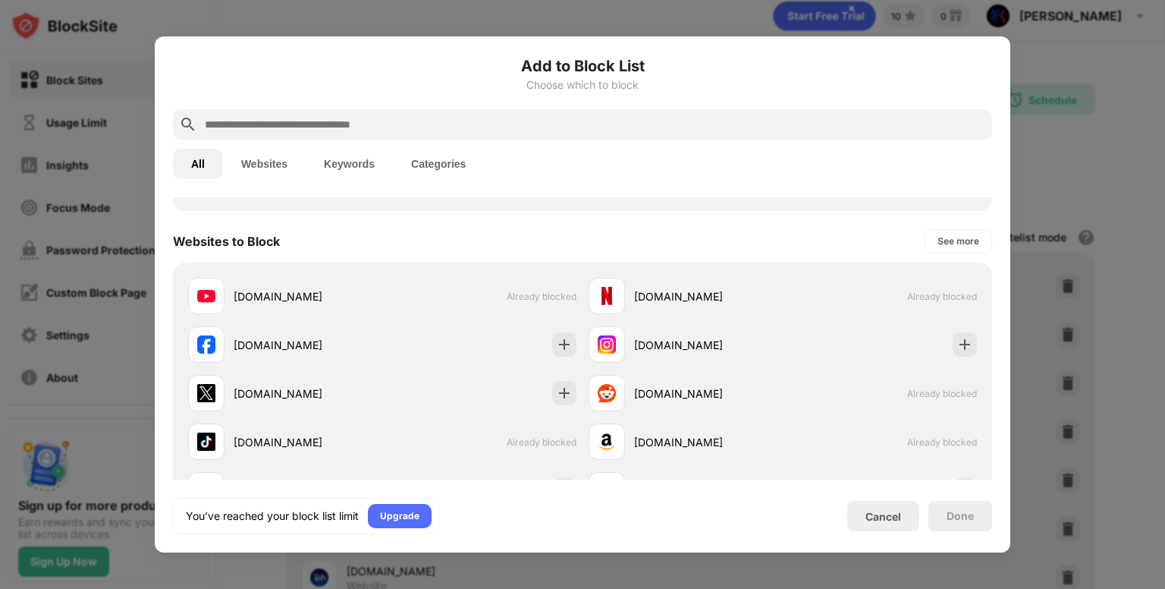
click at [872, 534] on div "Add to Block List Choose which to block All Websites Keywords Categories Catego…" at bounding box center [583, 294] width 856 height 516
click at [886, 515] on div "Cancel" at bounding box center [884, 516] width 36 height 13
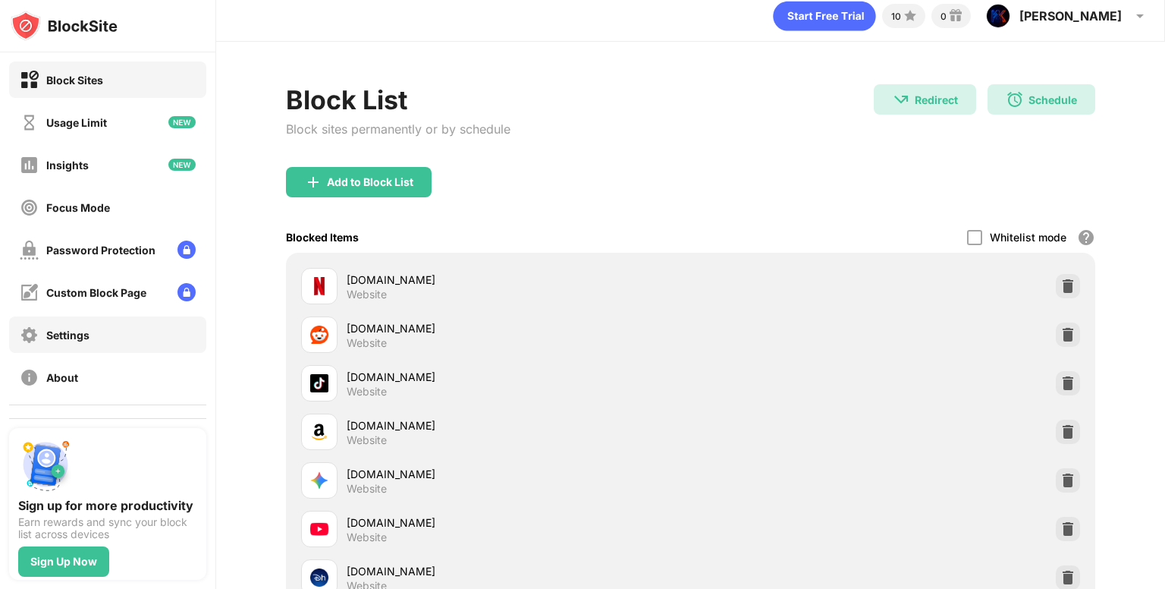
click at [88, 345] on div "Settings" at bounding box center [107, 334] width 197 height 36
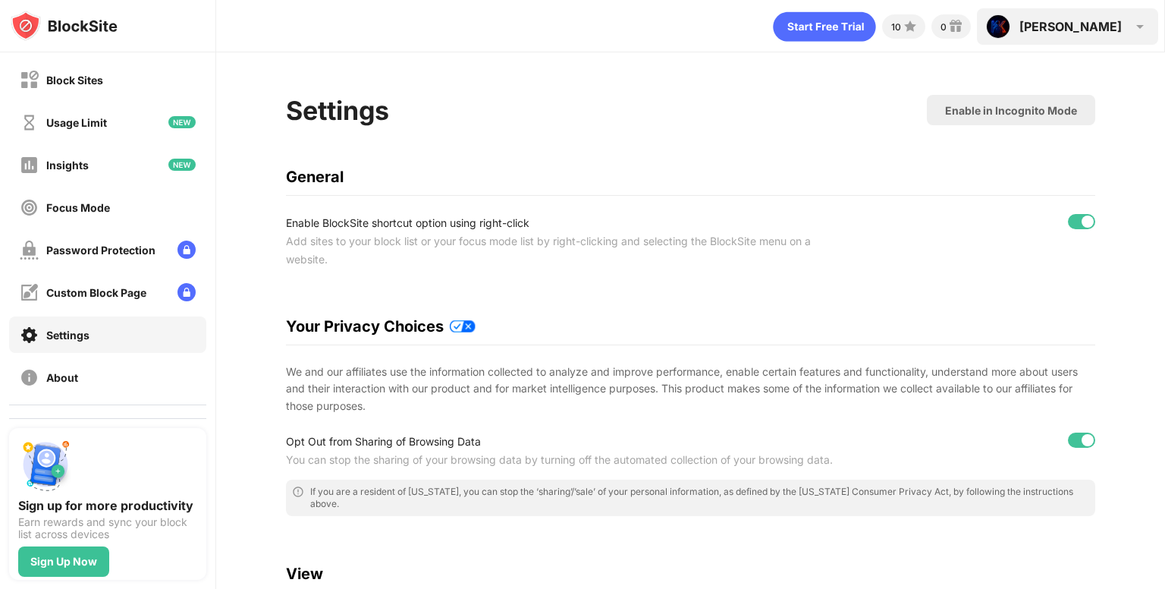
click at [1113, 31] on div "[PERSON_NAME]" at bounding box center [1071, 26] width 102 height 15
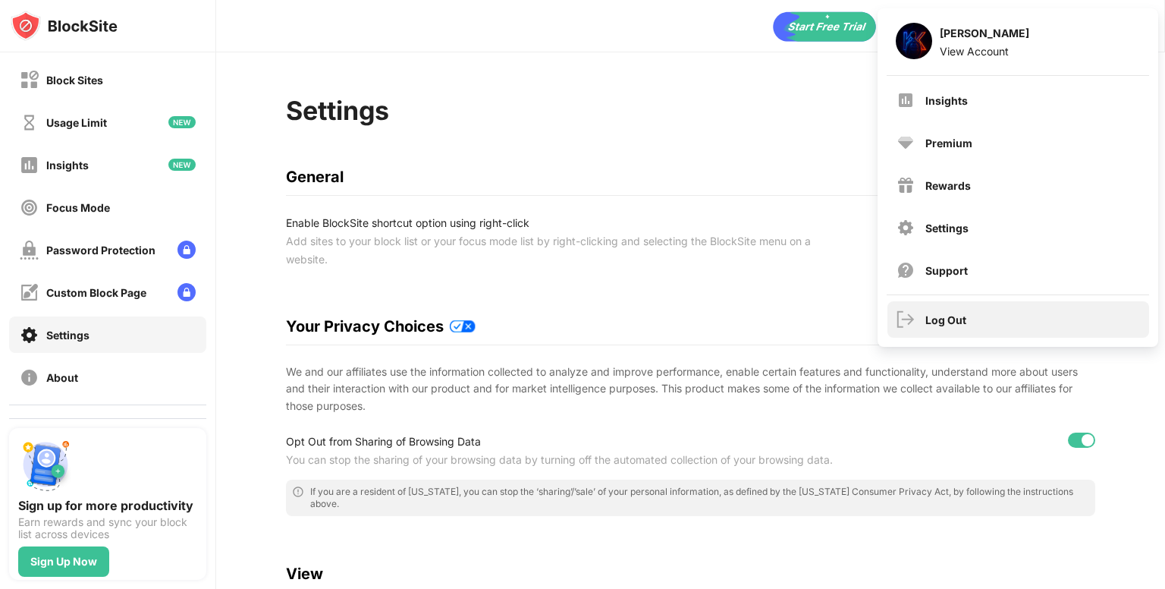
click at [932, 316] on div "Log Out" at bounding box center [946, 319] width 41 height 13
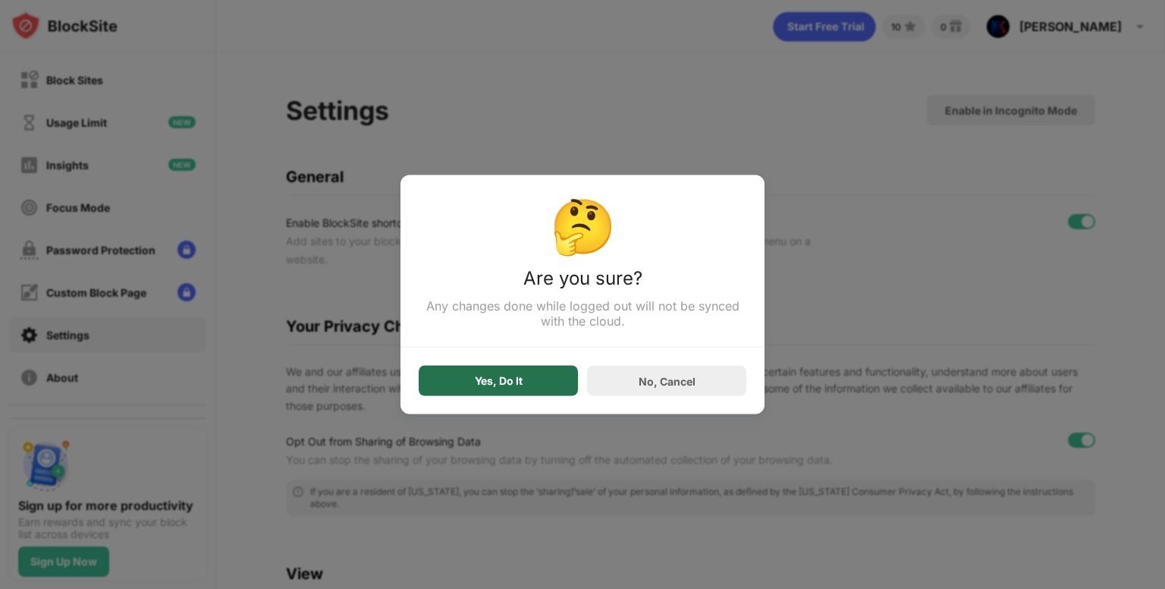
click at [511, 376] on div "Yes, Do It" at bounding box center [499, 381] width 48 height 12
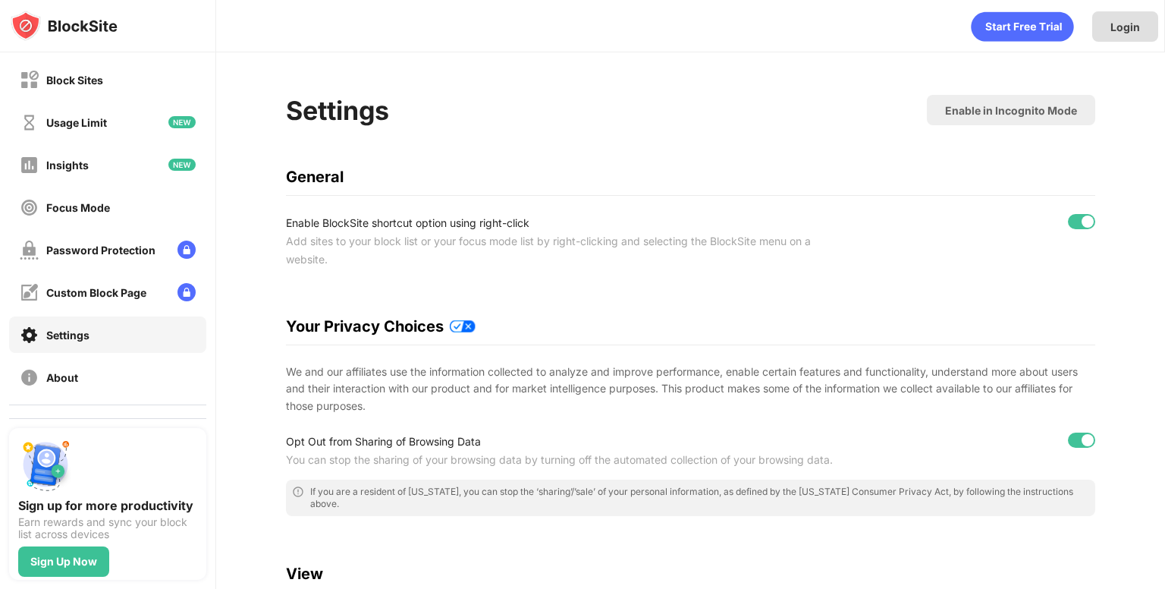
click at [1132, 31] on div "Login" at bounding box center [1126, 26] width 30 height 13
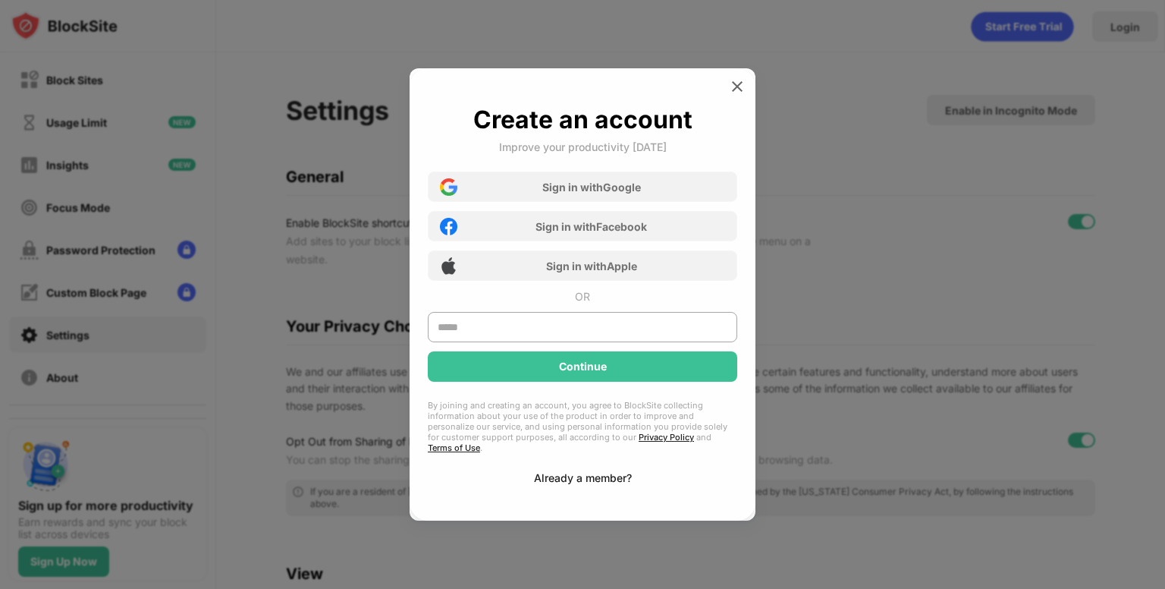
click at [618, 471] on div "Already a member?" at bounding box center [583, 477] width 98 height 13
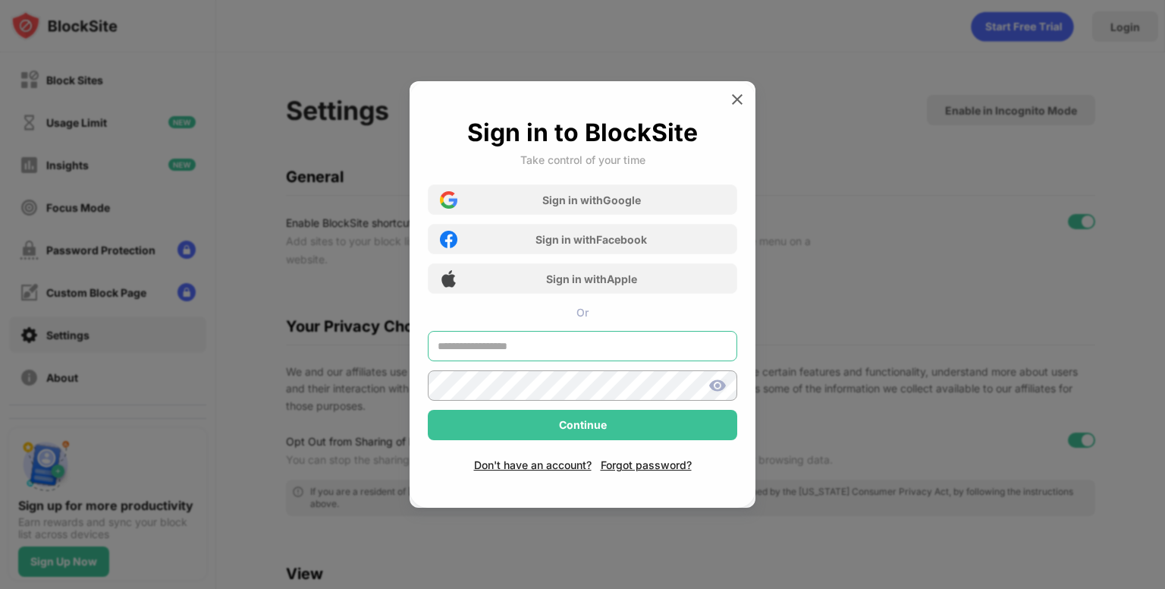
click at [668, 335] on input "text" at bounding box center [583, 346] width 310 height 30
type input "*"
paste input "**********"
click at [650, 350] on input "**********" at bounding box center [583, 346] width 310 height 30
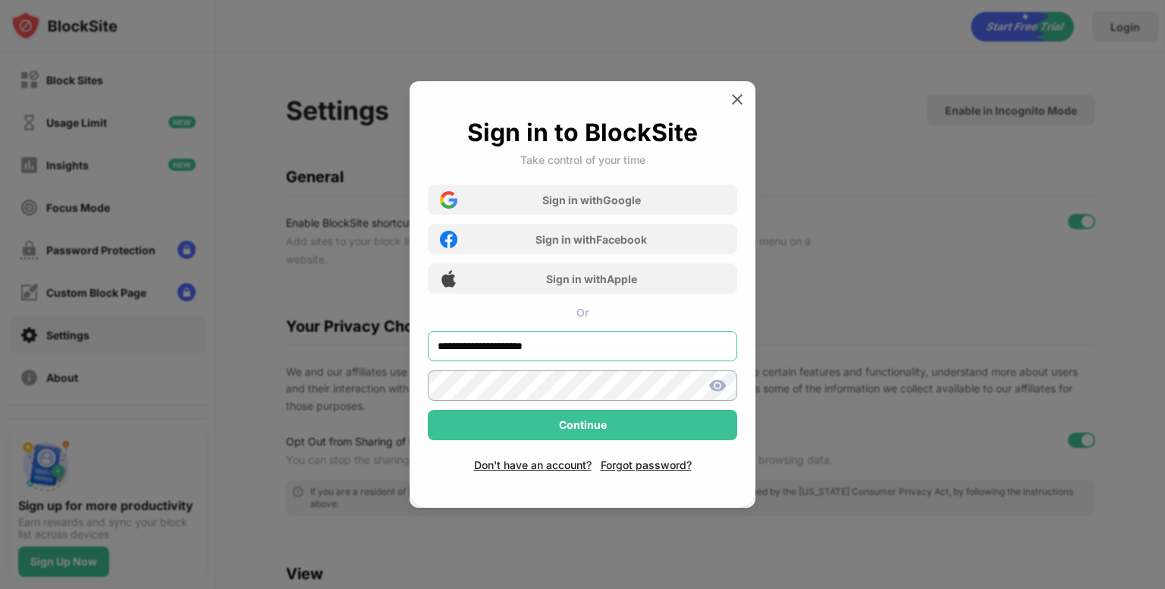
click at [650, 350] on input "**********" at bounding box center [583, 346] width 310 height 30
paste input "**********"
type input "**********"
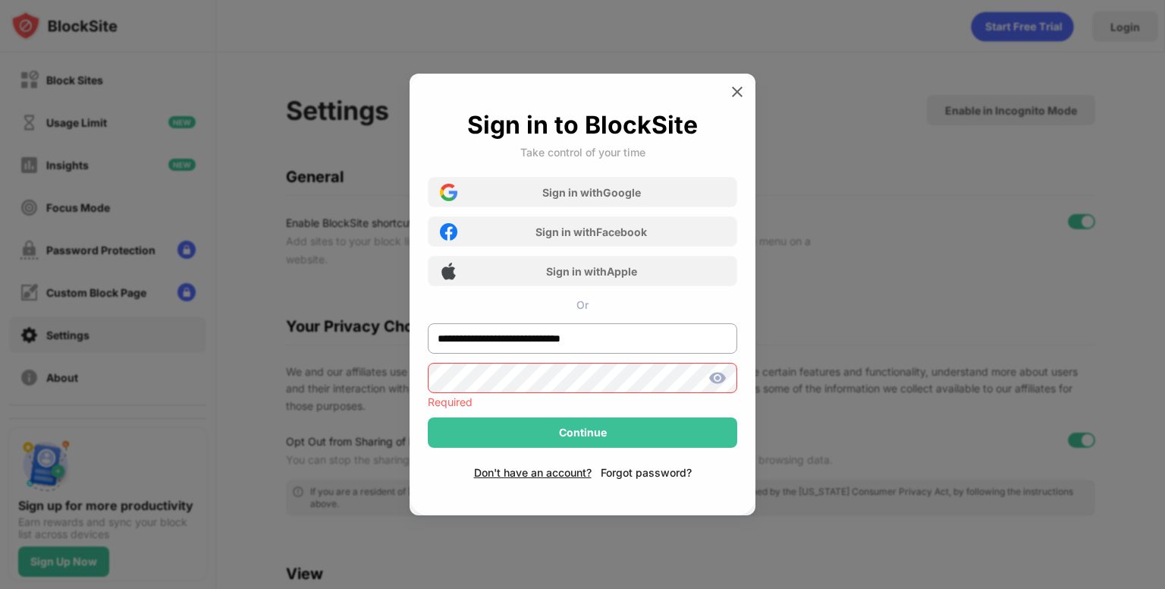
click at [633, 463] on div "Don't have an account? Forgot password?" at bounding box center [583, 463] width 310 height 31
click at [635, 471] on div "Forgot password?" at bounding box center [646, 472] width 91 height 13
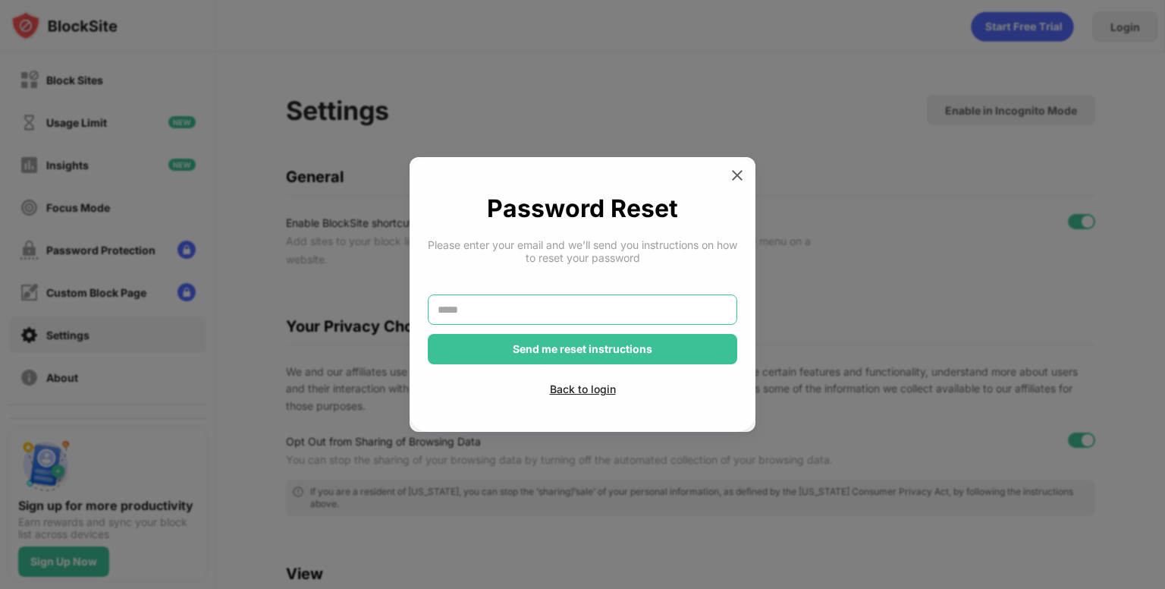
click at [660, 303] on input "text" at bounding box center [583, 309] width 310 height 30
paste input "**********"
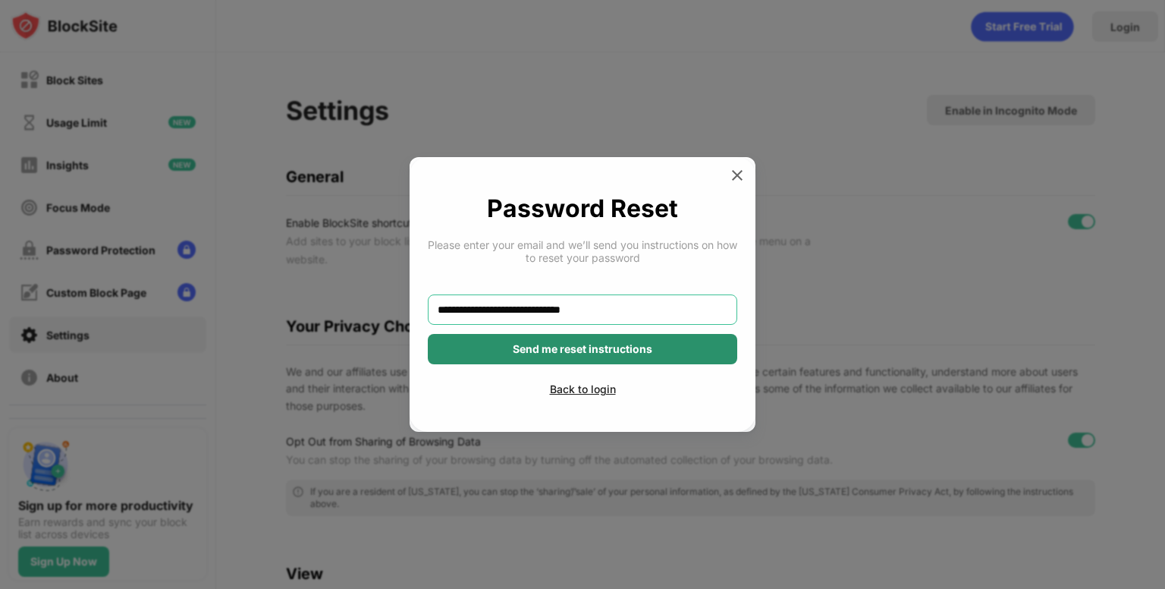
type input "**********"
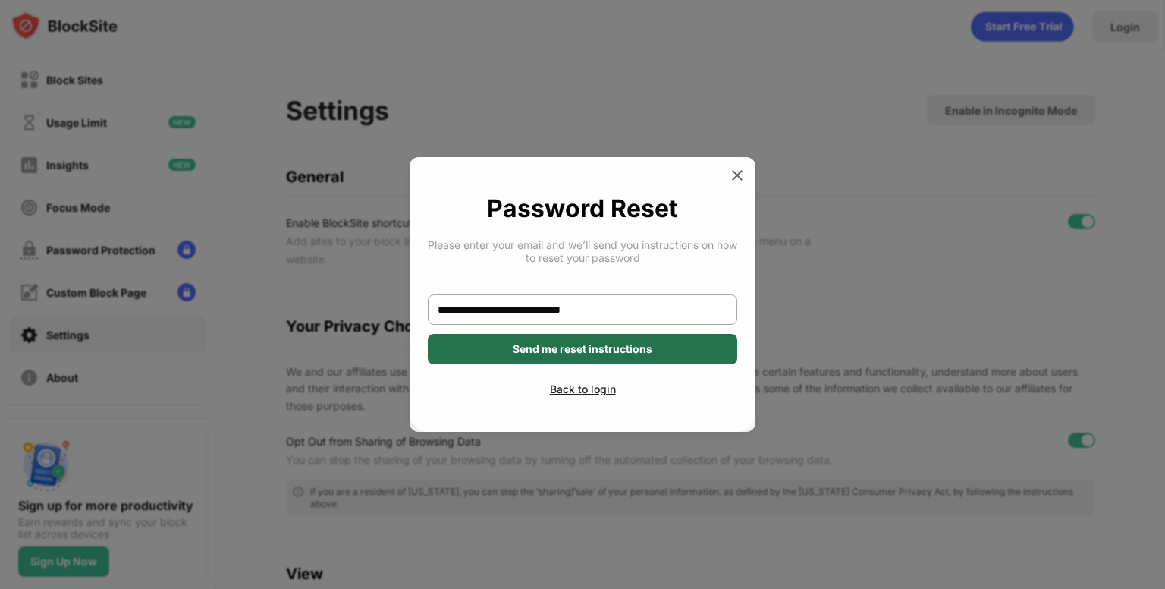
click at [652, 353] on div "Send me reset instructions" at bounding box center [583, 349] width 310 height 30
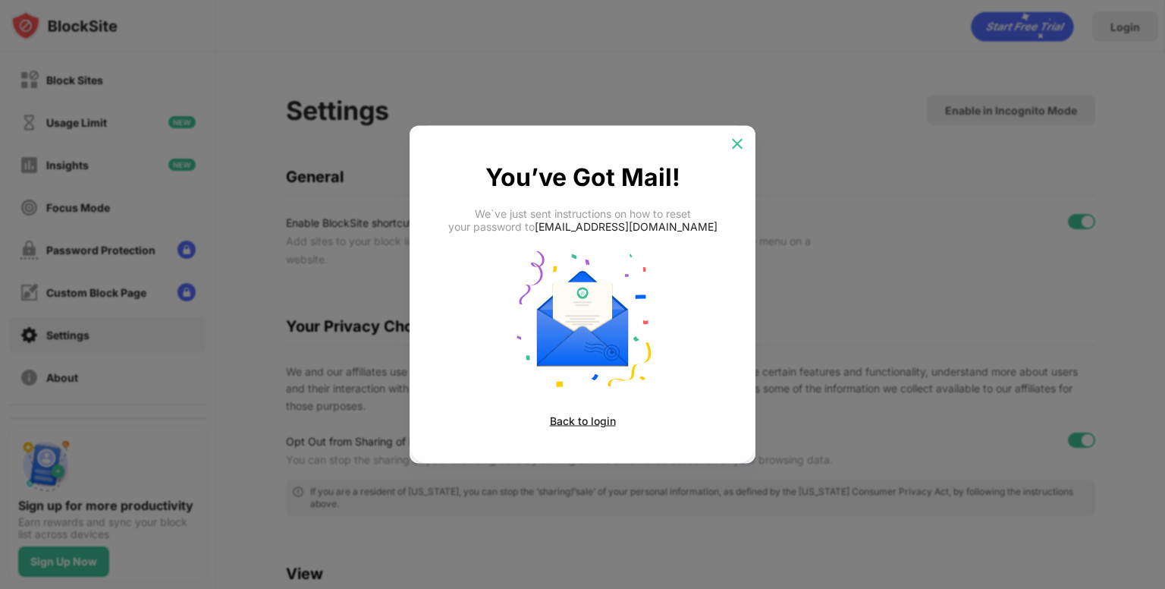
click at [740, 141] on img at bounding box center [737, 144] width 15 height 15
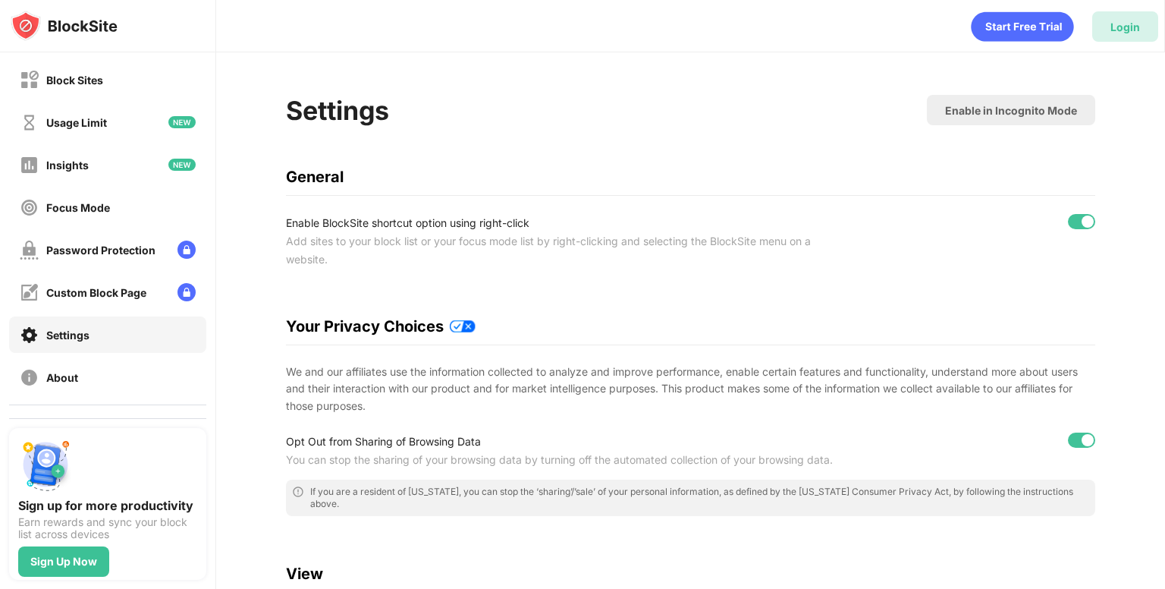
click at [1117, 34] on div "Login" at bounding box center [1125, 26] width 66 height 30
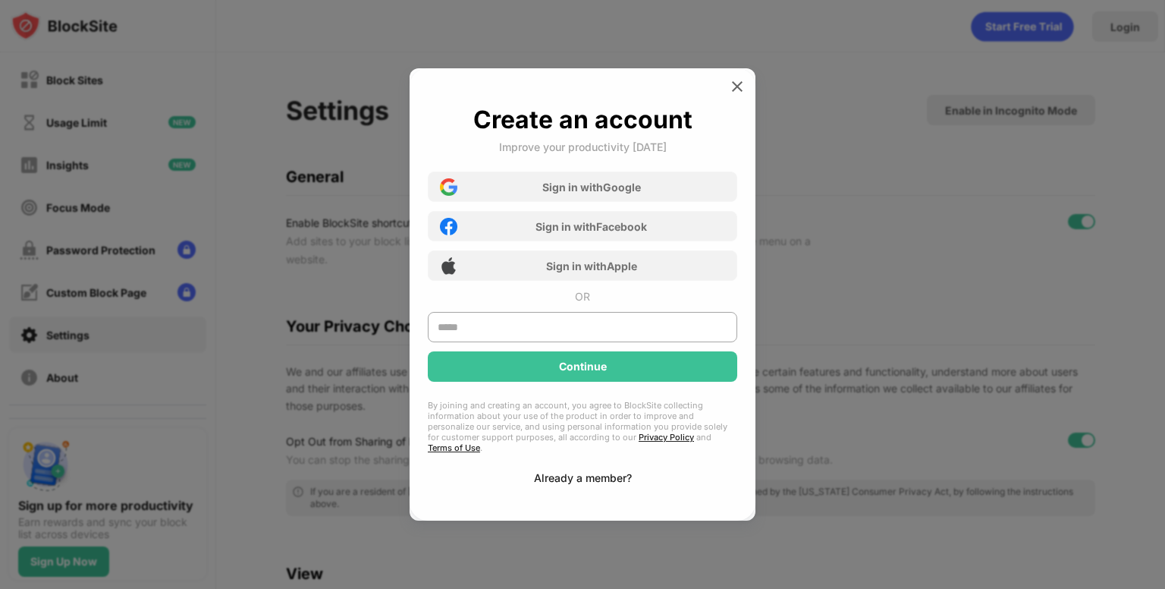
click at [554, 471] on div "Already a member?" at bounding box center [583, 477] width 98 height 13
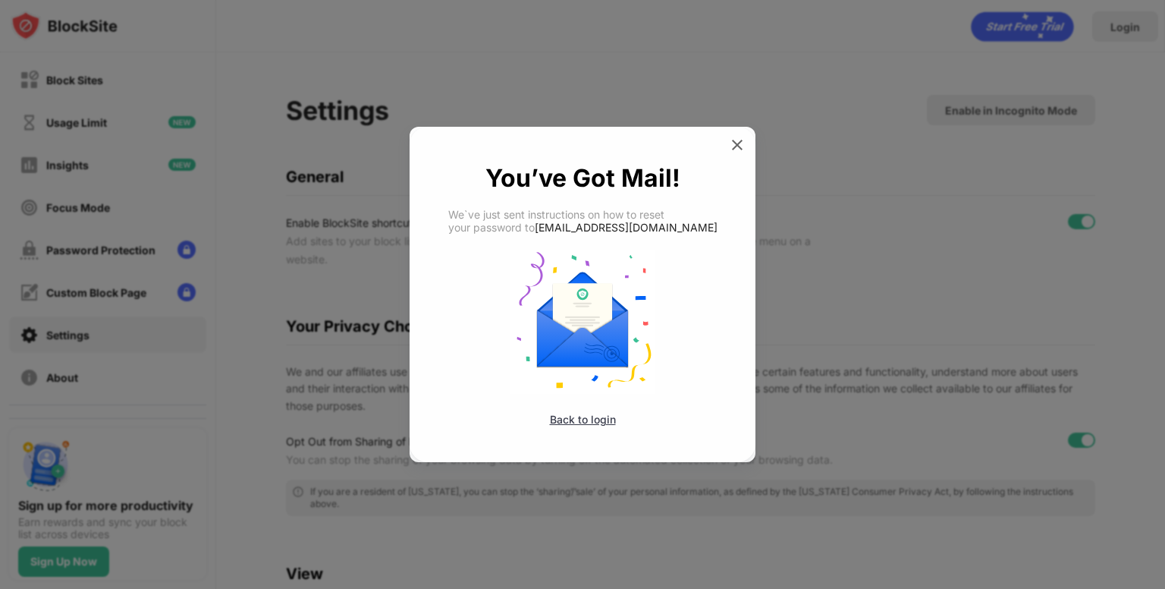
click at [573, 420] on div "Back to login" at bounding box center [583, 419] width 66 height 13
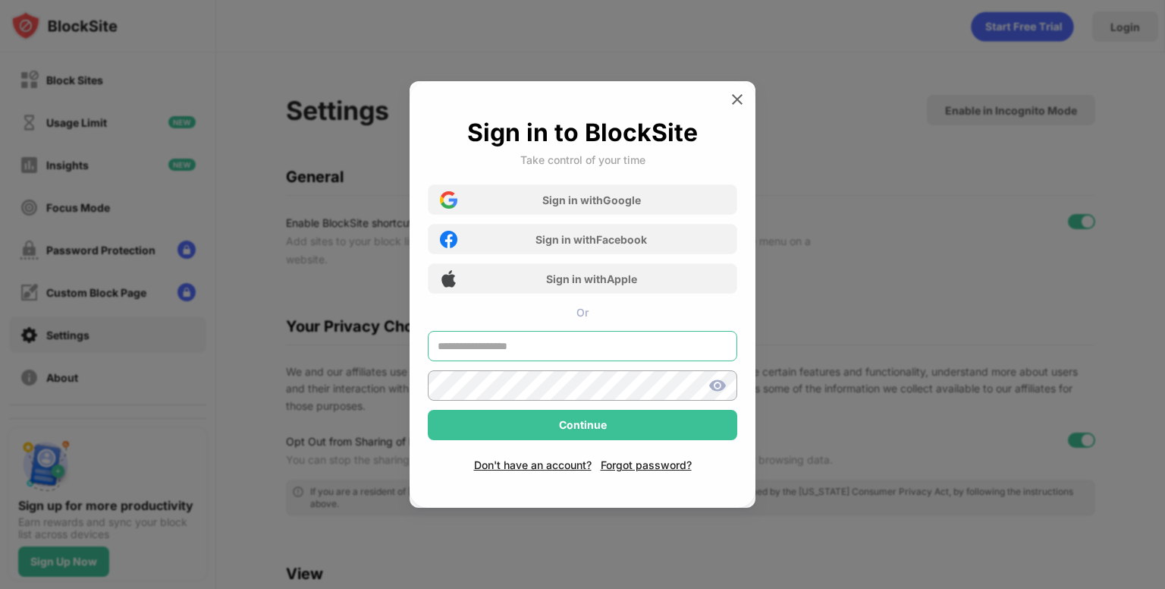
click at [596, 341] on input "text" at bounding box center [583, 346] width 310 height 30
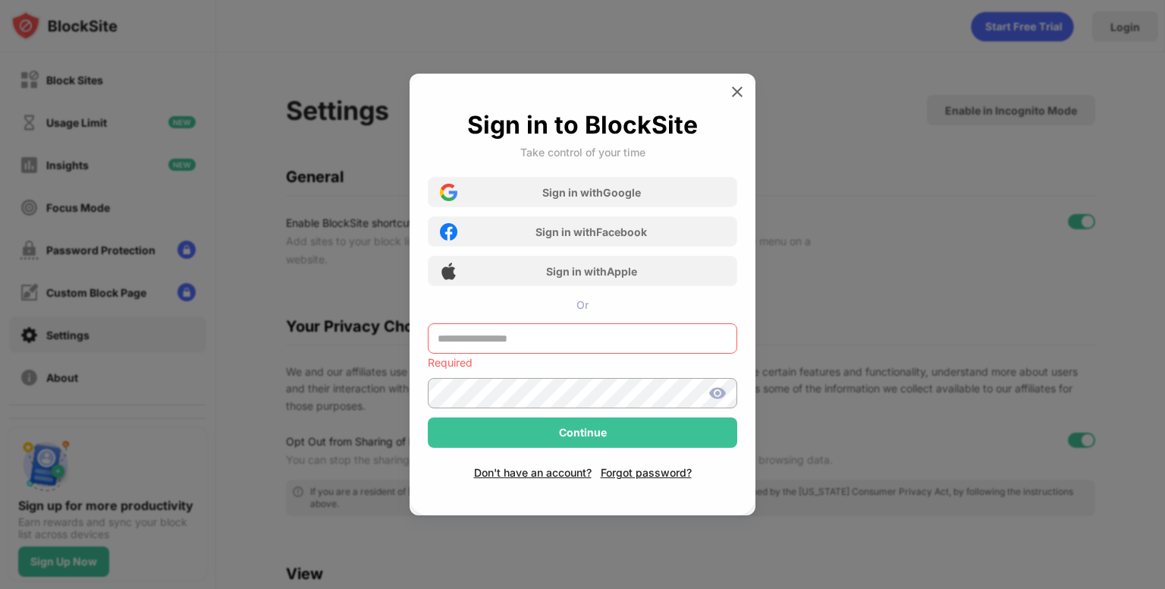
click at [614, 338] on input "text" at bounding box center [583, 338] width 310 height 30
paste input "**********"
type input "**********"
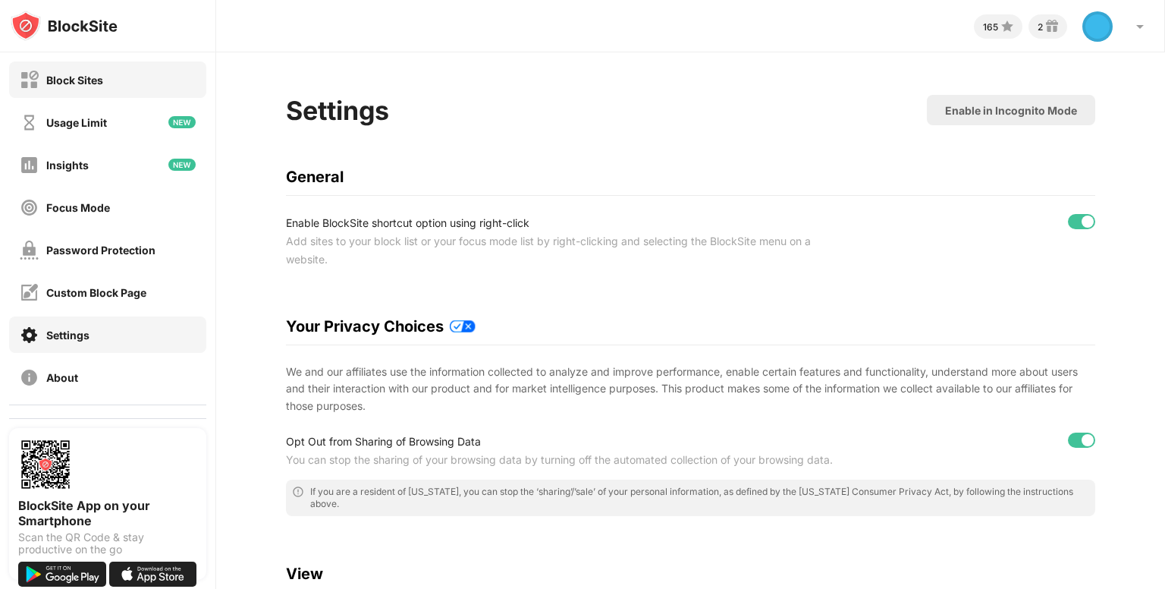
click at [115, 68] on div "Block Sites" at bounding box center [107, 79] width 197 height 36
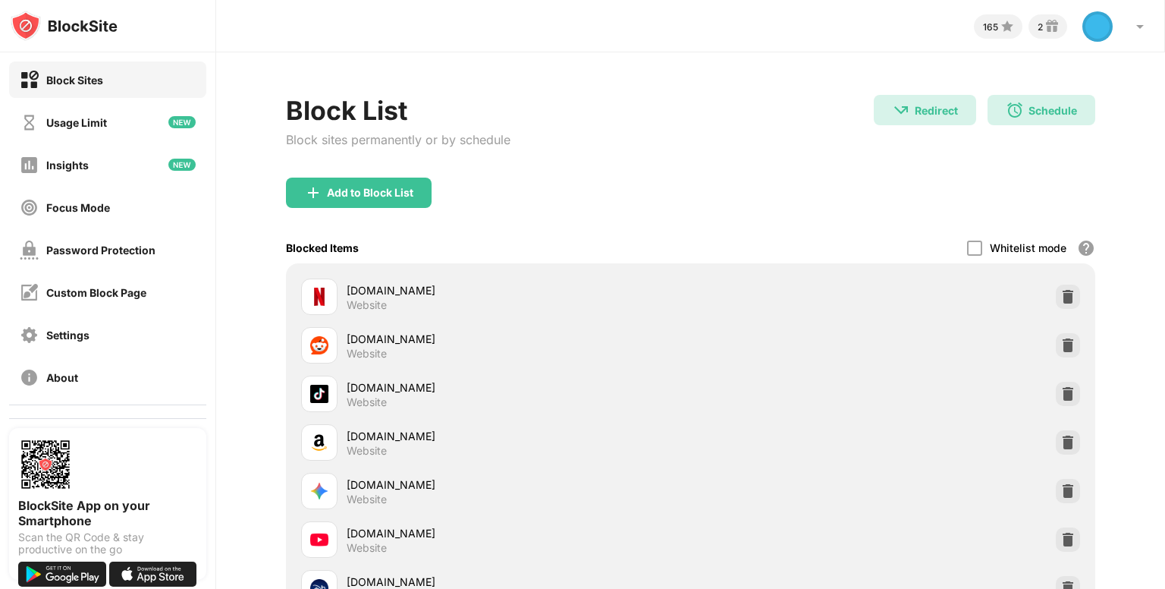
scroll to position [209, 0]
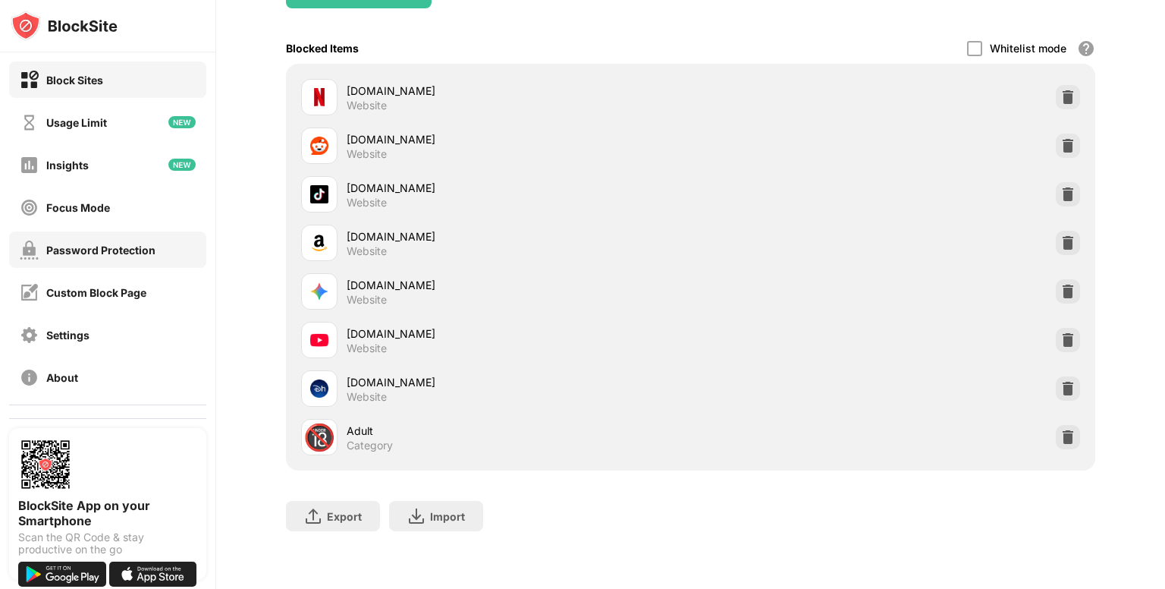
click at [66, 250] on div "Password Protection" at bounding box center [100, 250] width 109 height 13
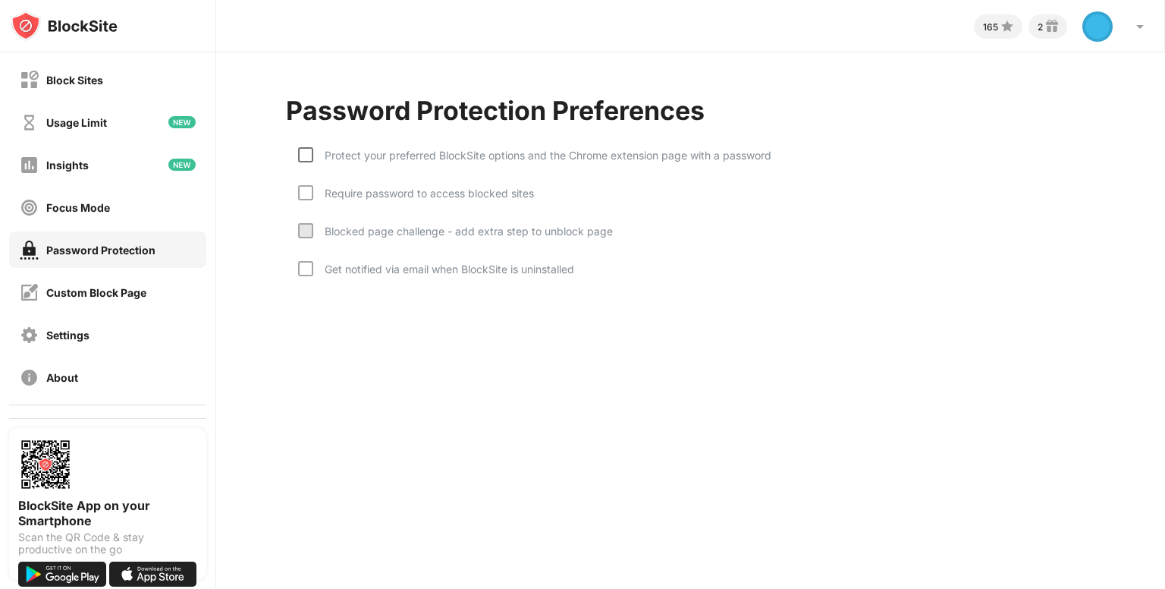
click at [304, 152] on div at bounding box center [305, 154] width 15 height 15
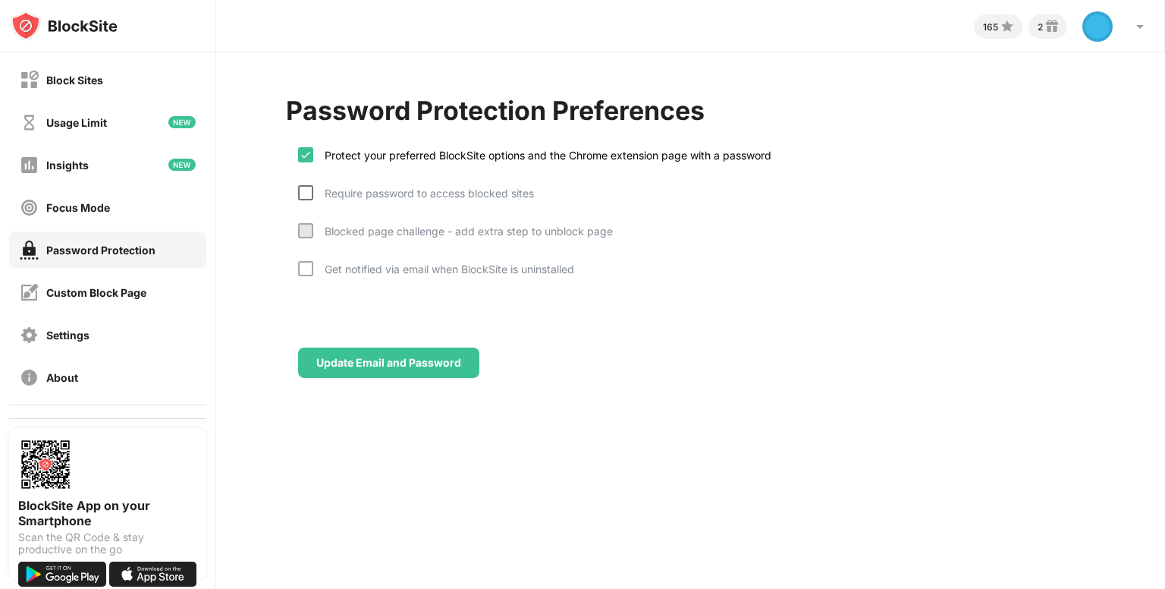
click at [307, 188] on div at bounding box center [305, 192] width 15 height 15
drag, startPoint x: 301, startPoint y: 228, endPoint x: 311, endPoint y: 270, distance: 42.9
click at [311, 270] on div "Protect your preferred BlockSite options and the Chrome extension page with a p…" at bounding box center [690, 215] width 809 height 167
click at [311, 270] on div at bounding box center [305, 268] width 15 height 15
click at [310, 230] on div at bounding box center [305, 230] width 15 height 15
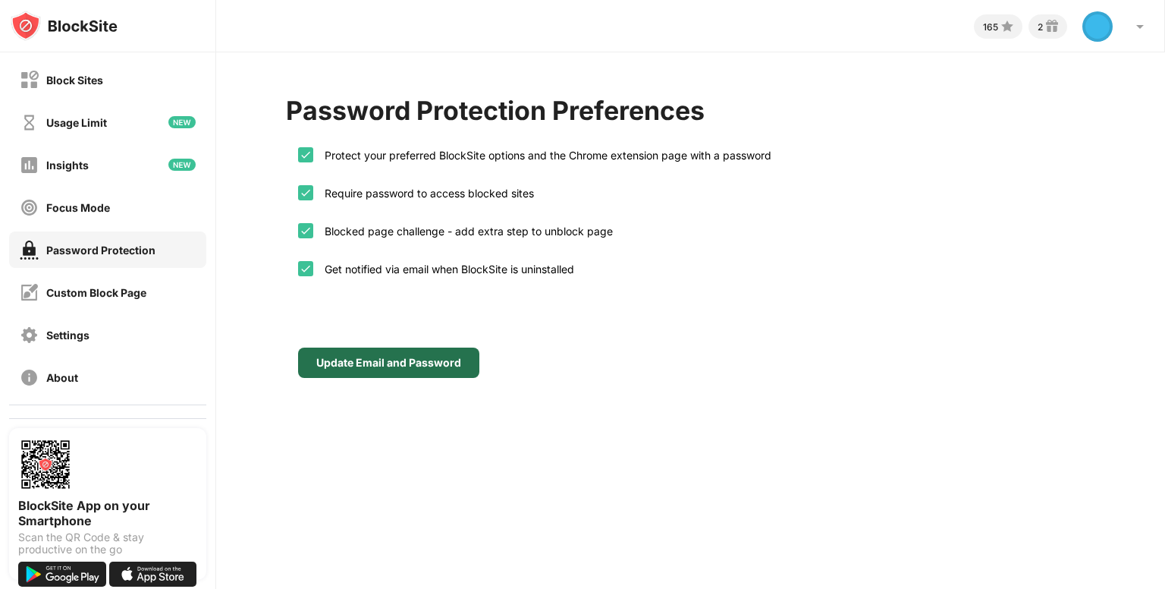
click at [366, 348] on div "Update Email and Password" at bounding box center [388, 362] width 181 height 30
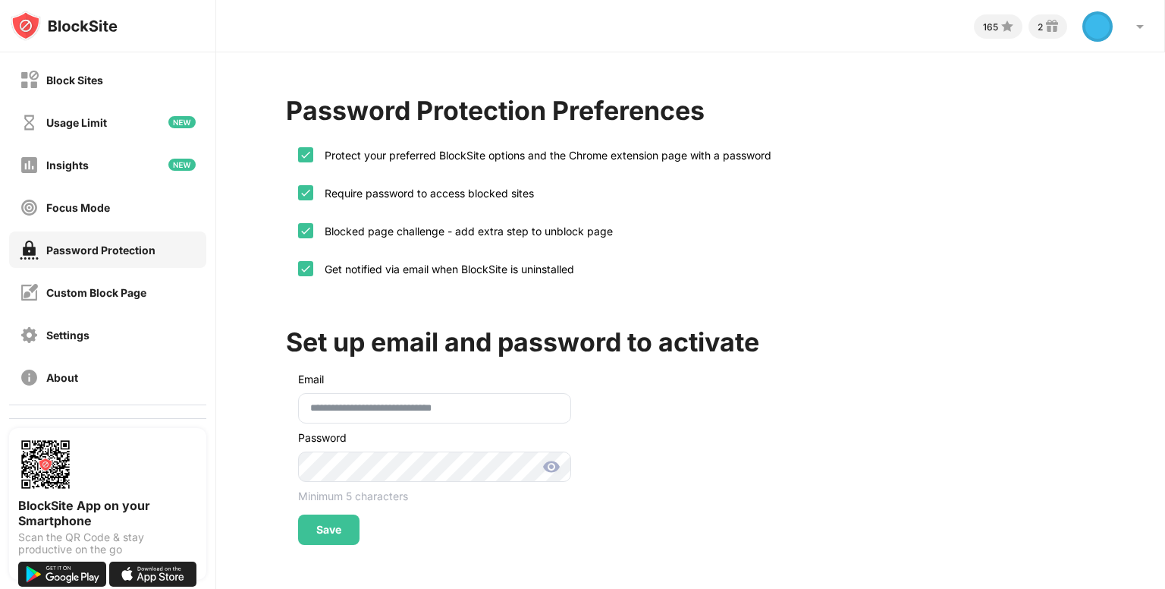
click at [551, 464] on img at bounding box center [551, 466] width 18 height 18
click at [321, 514] on div "Save" at bounding box center [328, 529] width 61 height 30
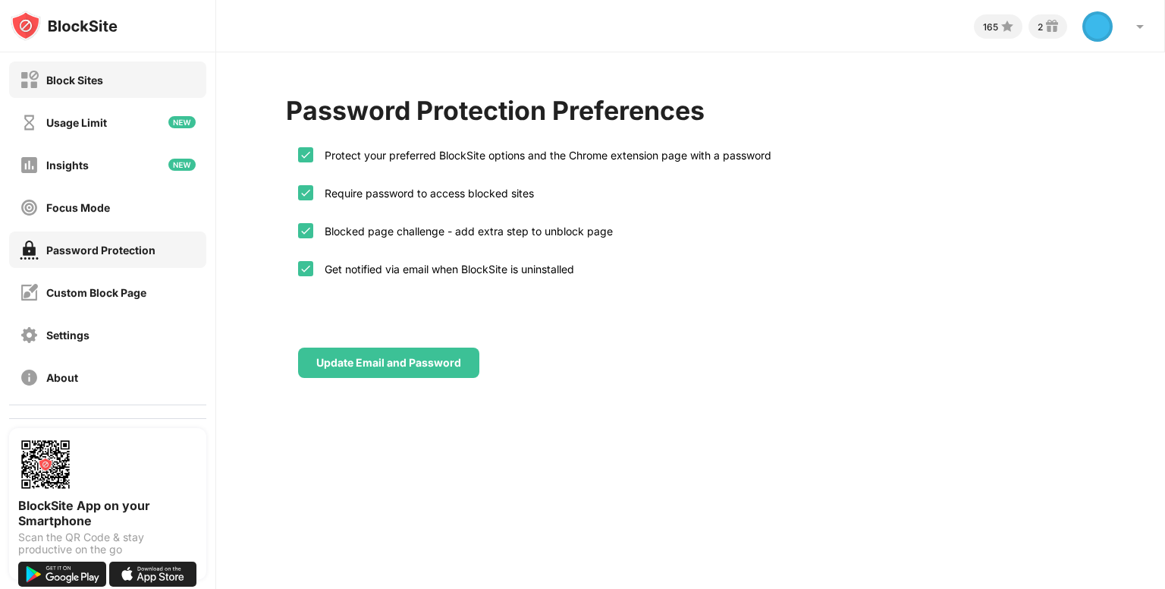
click at [93, 80] on div "Block Sites" at bounding box center [74, 80] width 57 height 13
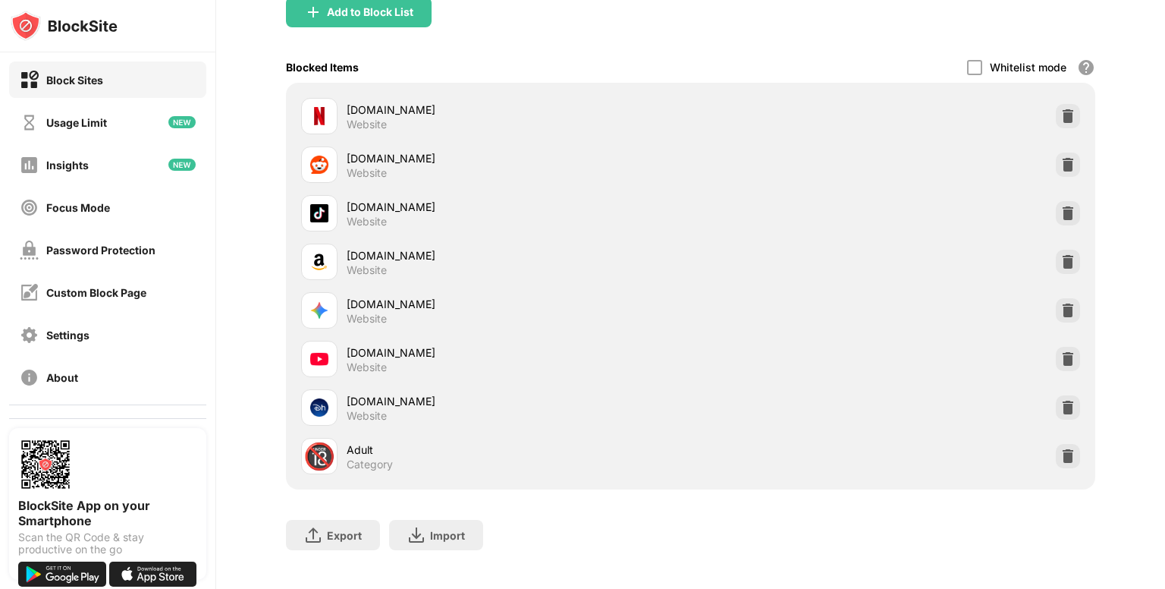
scroll to position [185, 0]
